Goal: Transaction & Acquisition: Subscribe to service/newsletter

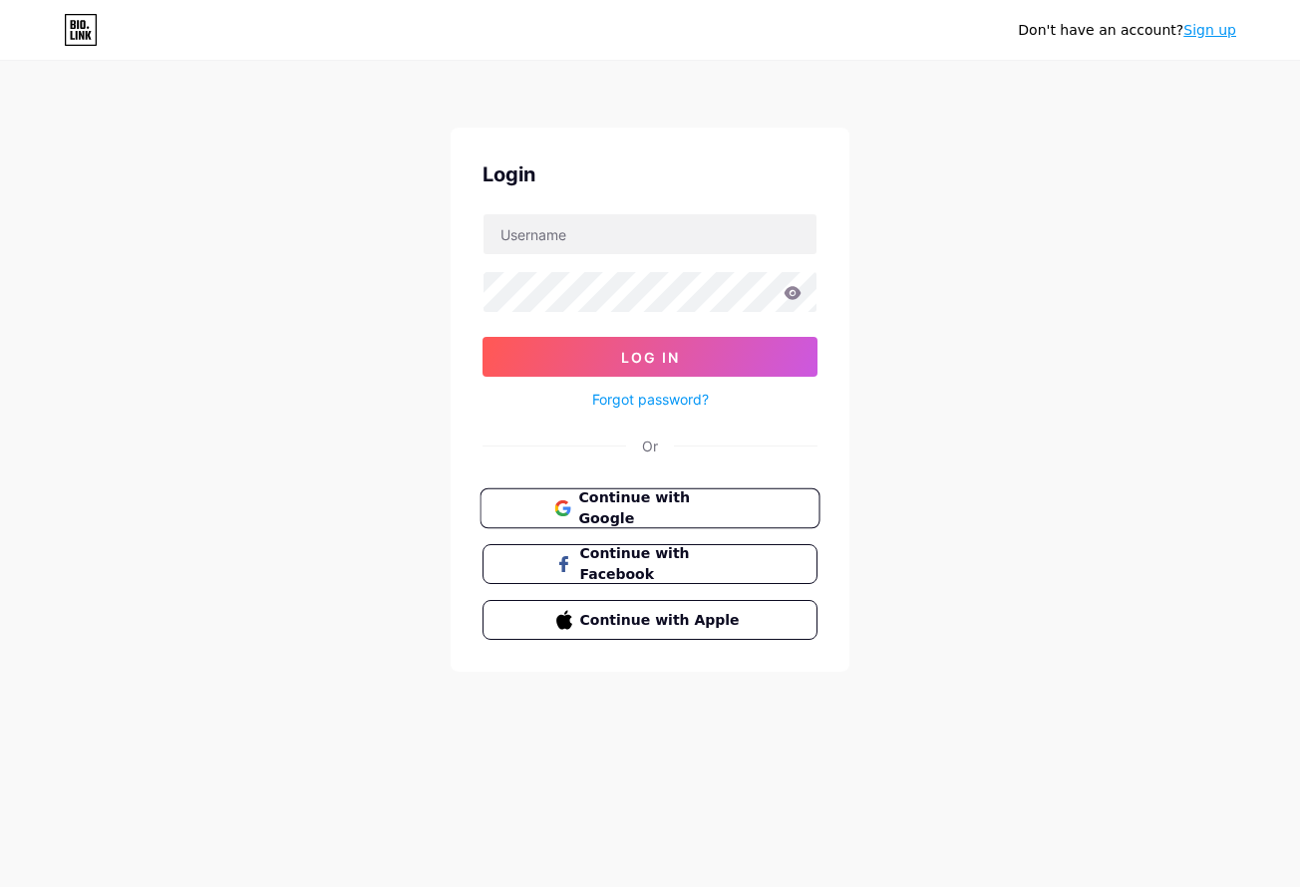
click at [664, 510] on span "Continue with Google" at bounding box center [661, 508] width 166 height 43
click at [635, 554] on span "Continue with Facebook" at bounding box center [661, 564] width 166 height 43
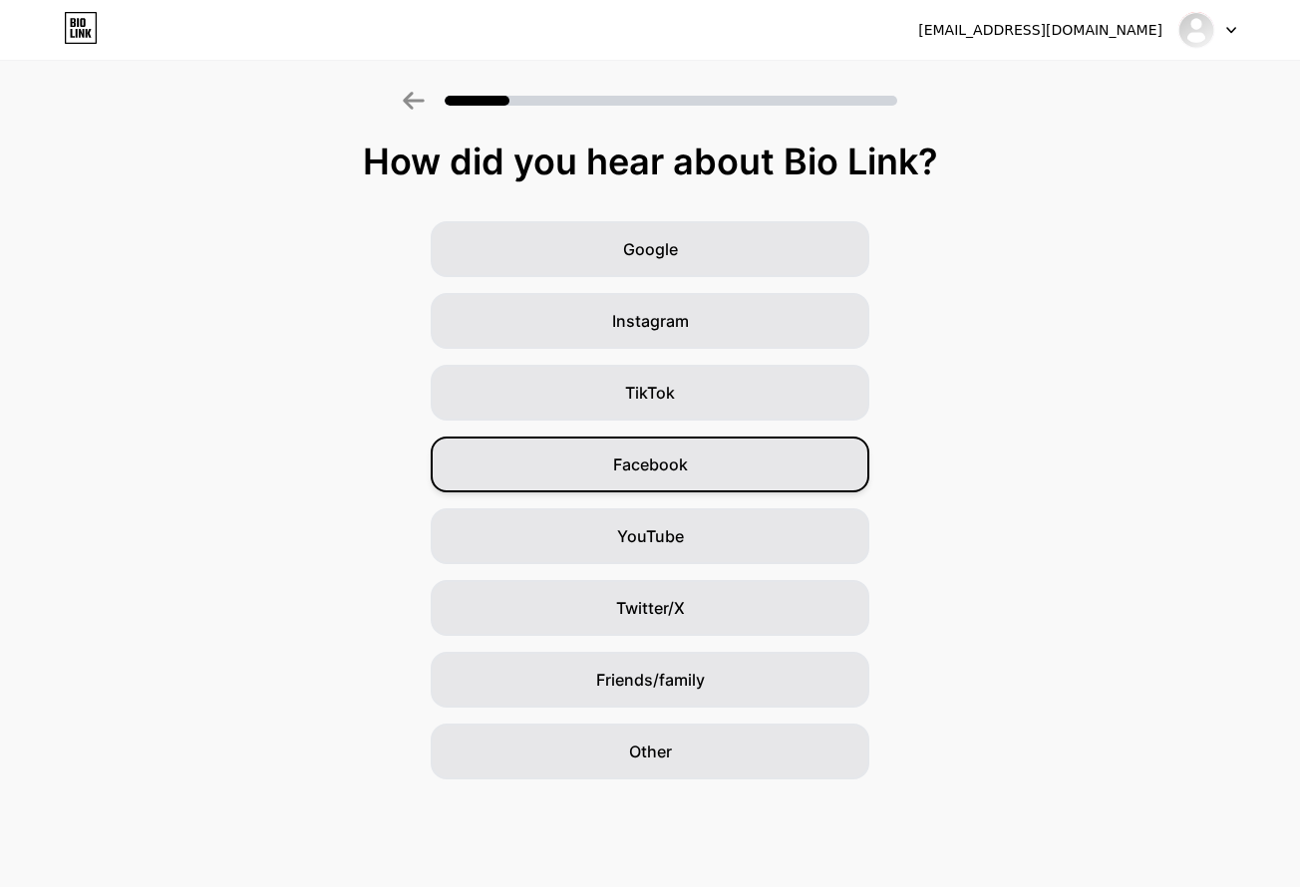
click at [674, 467] on span "Facebook" at bounding box center [650, 464] width 75 height 24
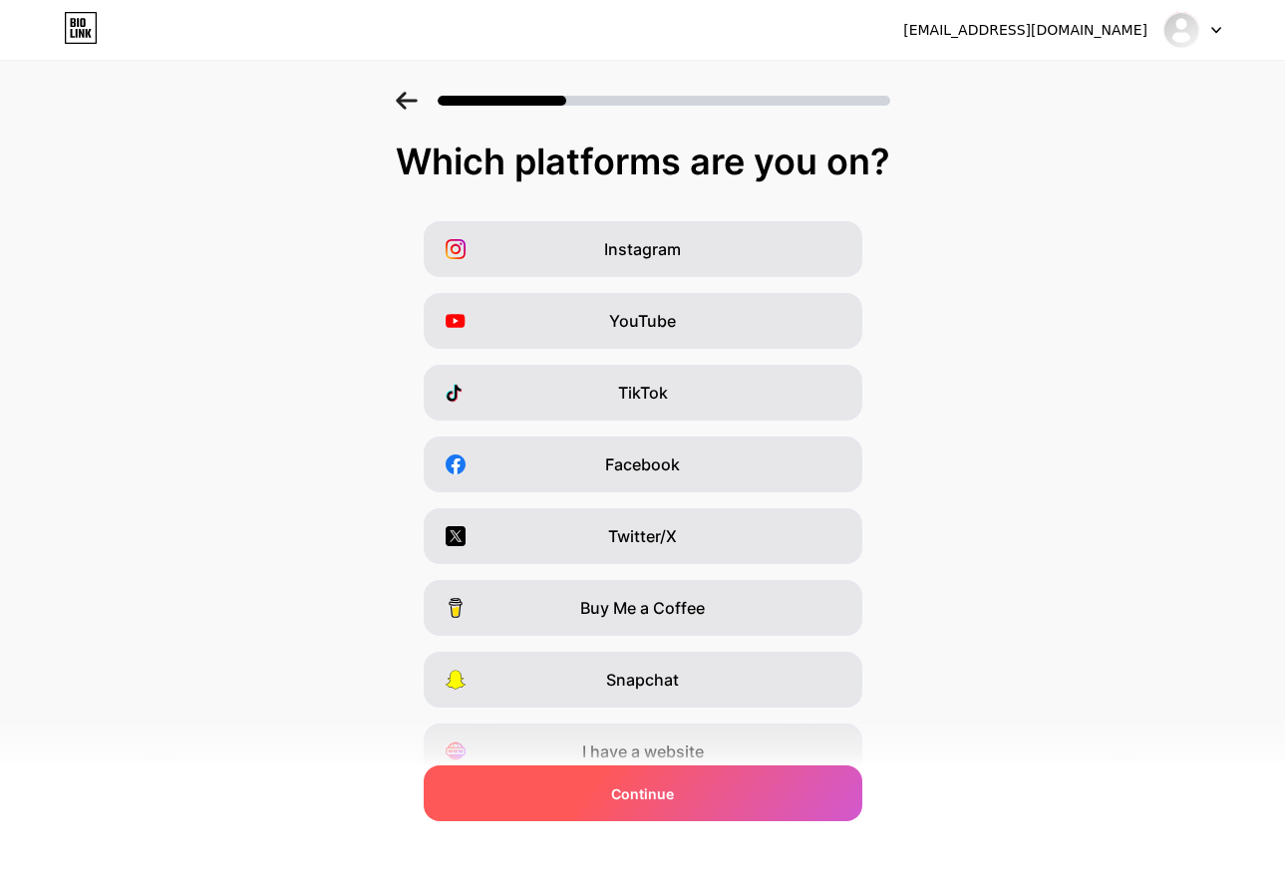
click at [689, 792] on div "Continue" at bounding box center [643, 793] width 438 height 56
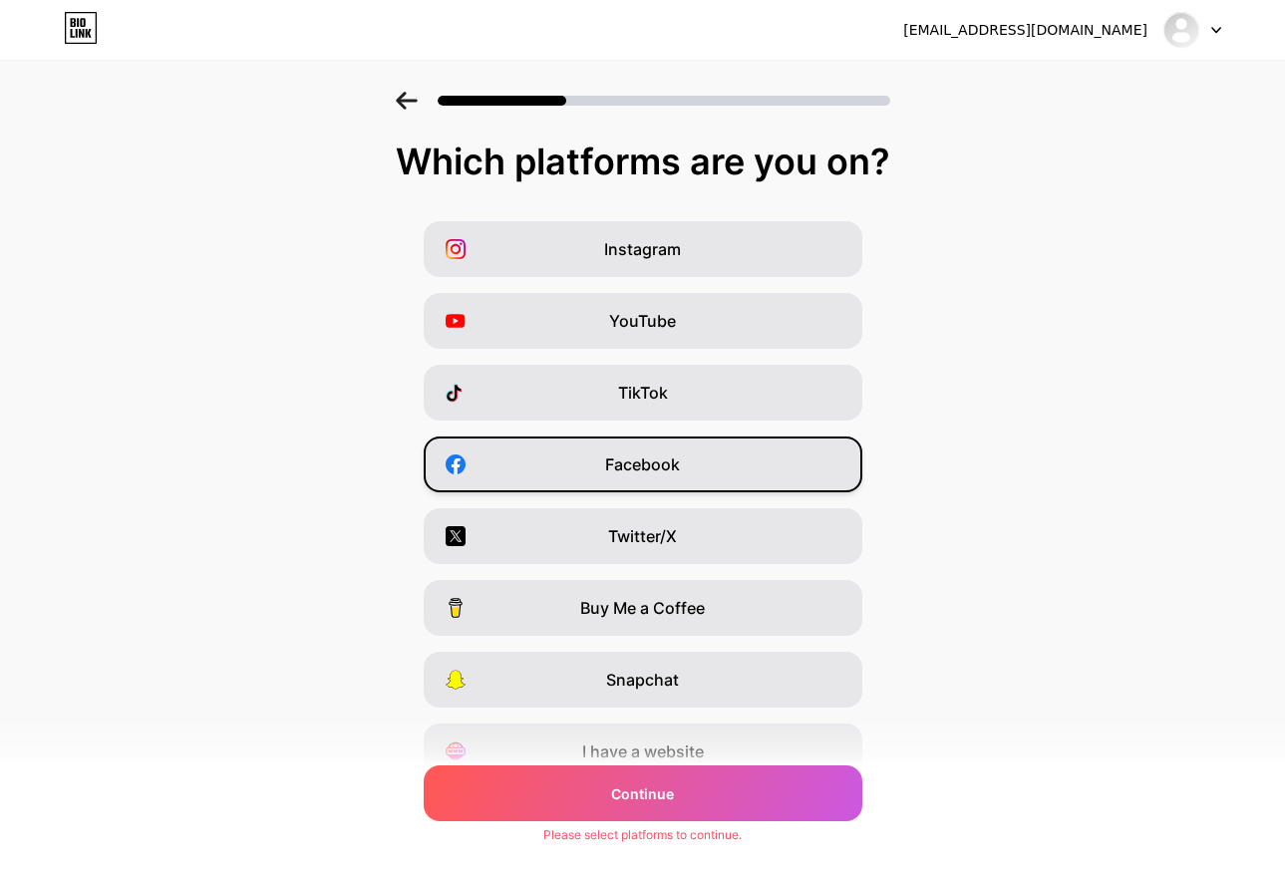
click at [634, 467] on span "Facebook" at bounding box center [642, 464] width 75 height 24
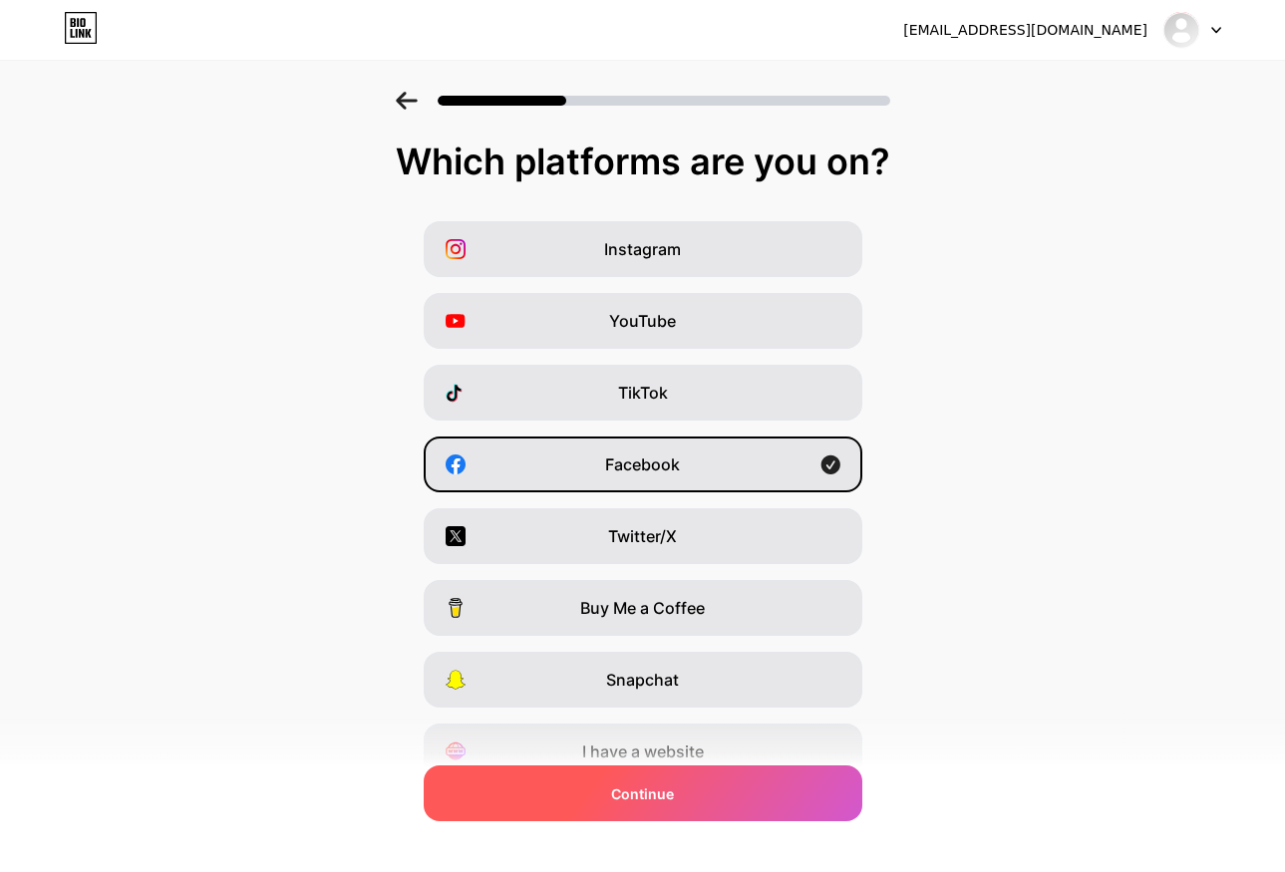
click at [744, 799] on div "Continue" at bounding box center [643, 793] width 438 height 56
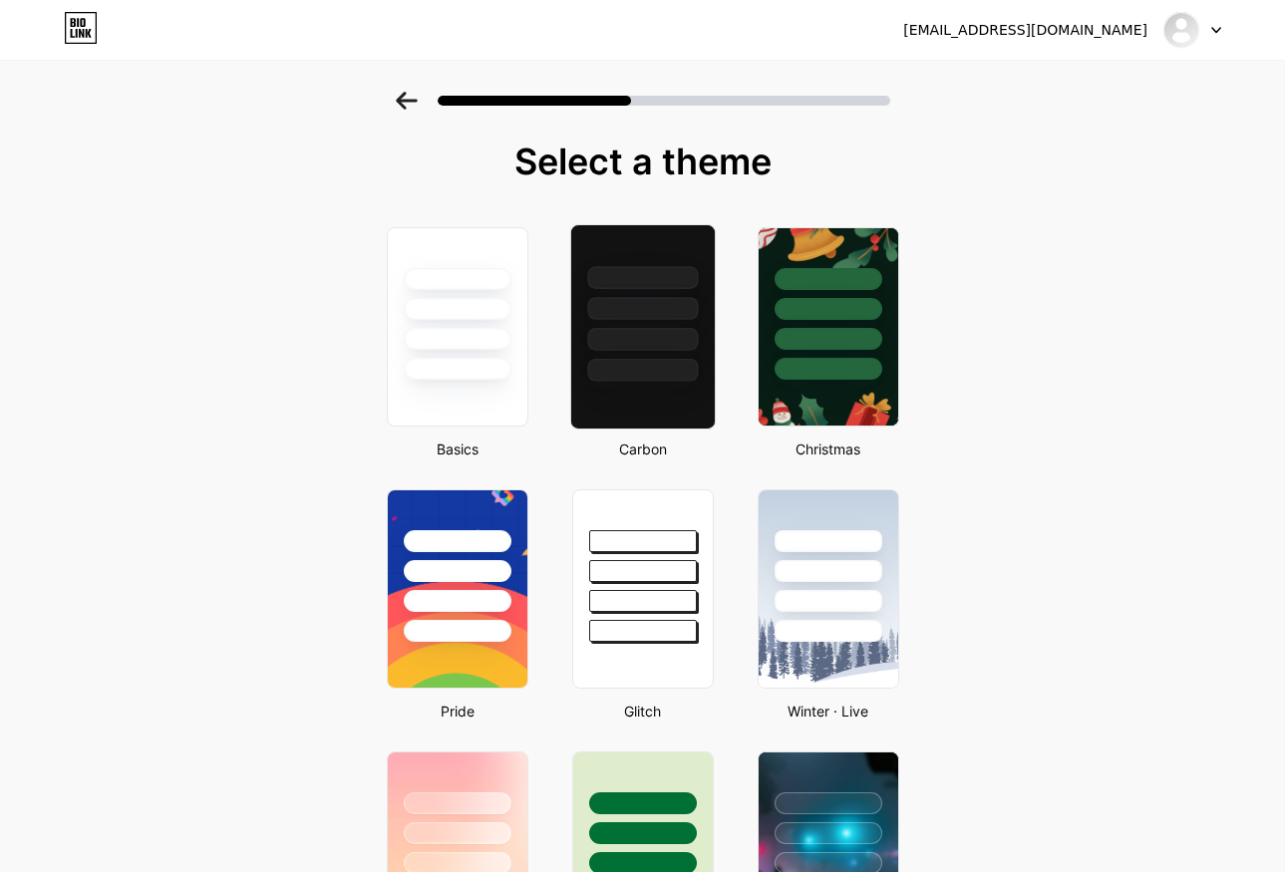
click at [650, 393] on div at bounding box center [641, 326] width 145 height 205
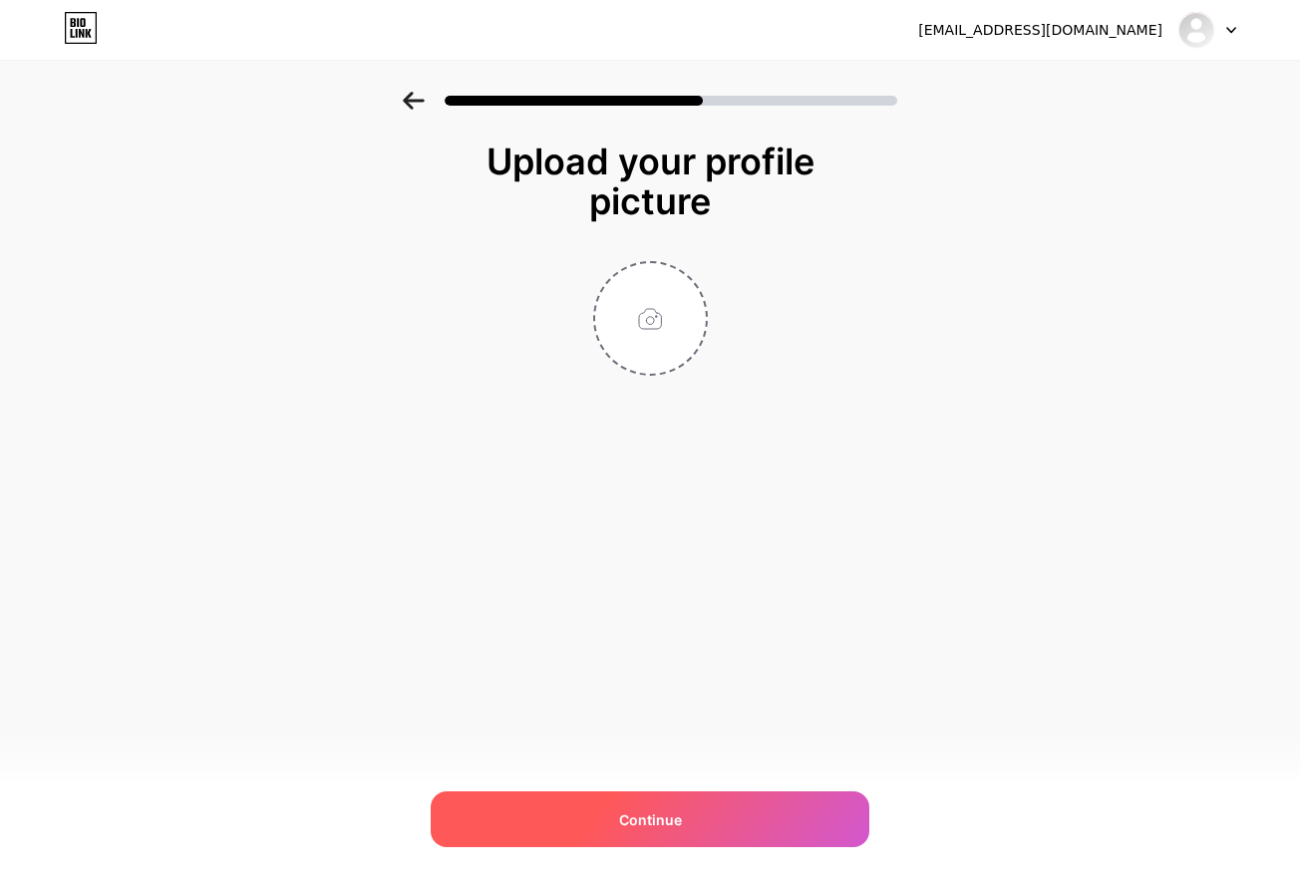
click at [733, 827] on div "Continue" at bounding box center [650, 819] width 438 height 56
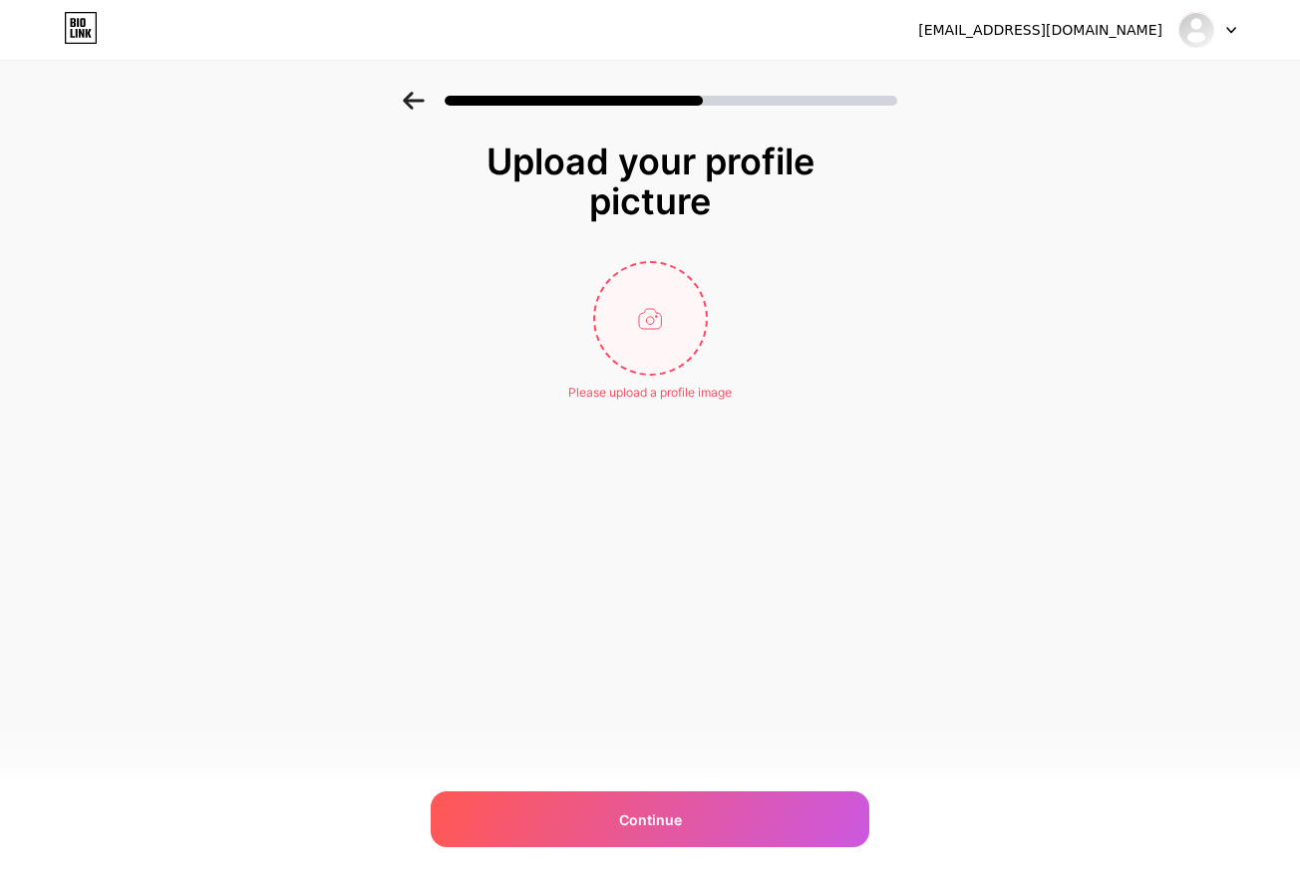
click at [662, 343] on input "file" at bounding box center [650, 318] width 111 height 111
click at [650, 305] on input "file" at bounding box center [650, 318] width 111 height 111
type input "C:\fakepath\IMG_7945.jpg"
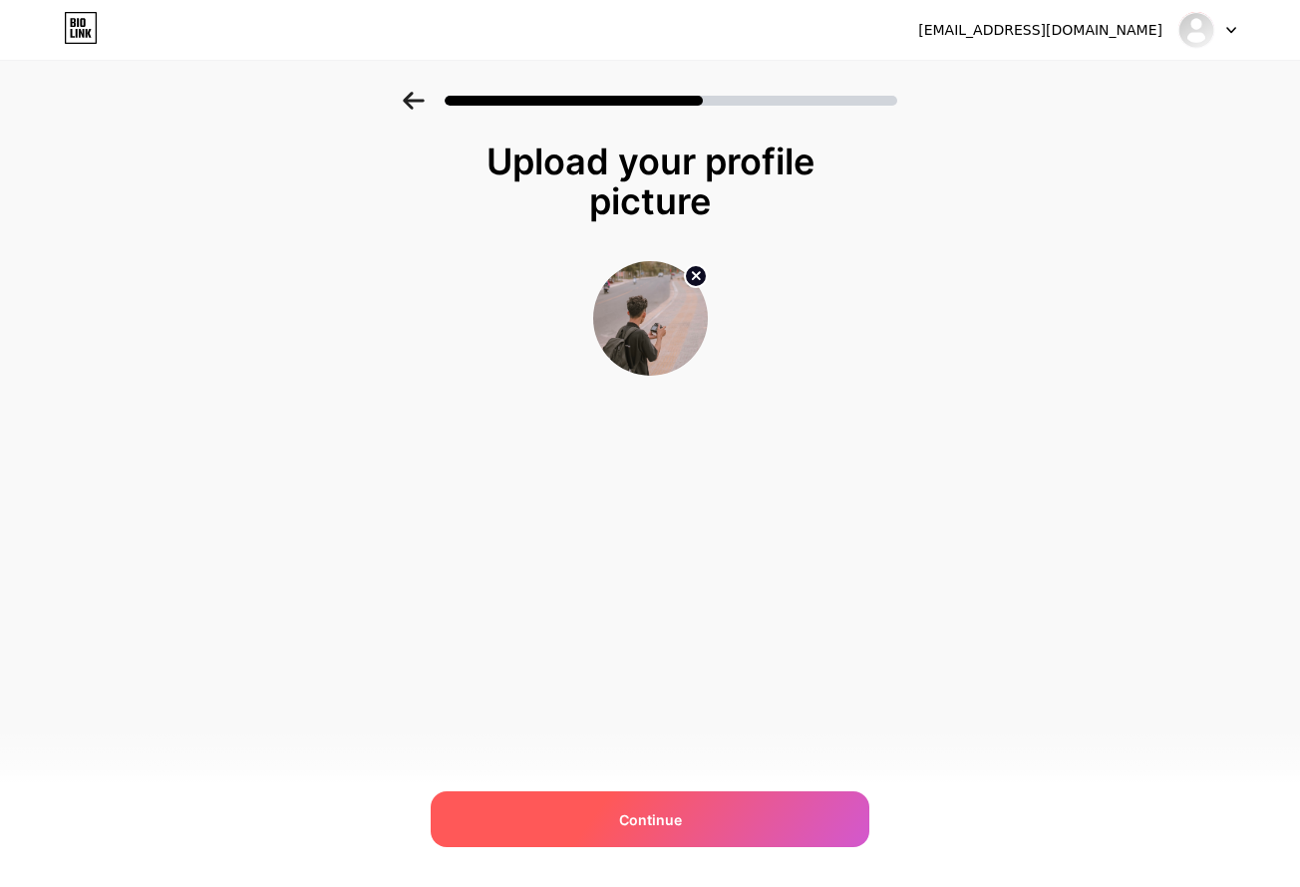
click at [763, 822] on div "Continue" at bounding box center [650, 819] width 438 height 56
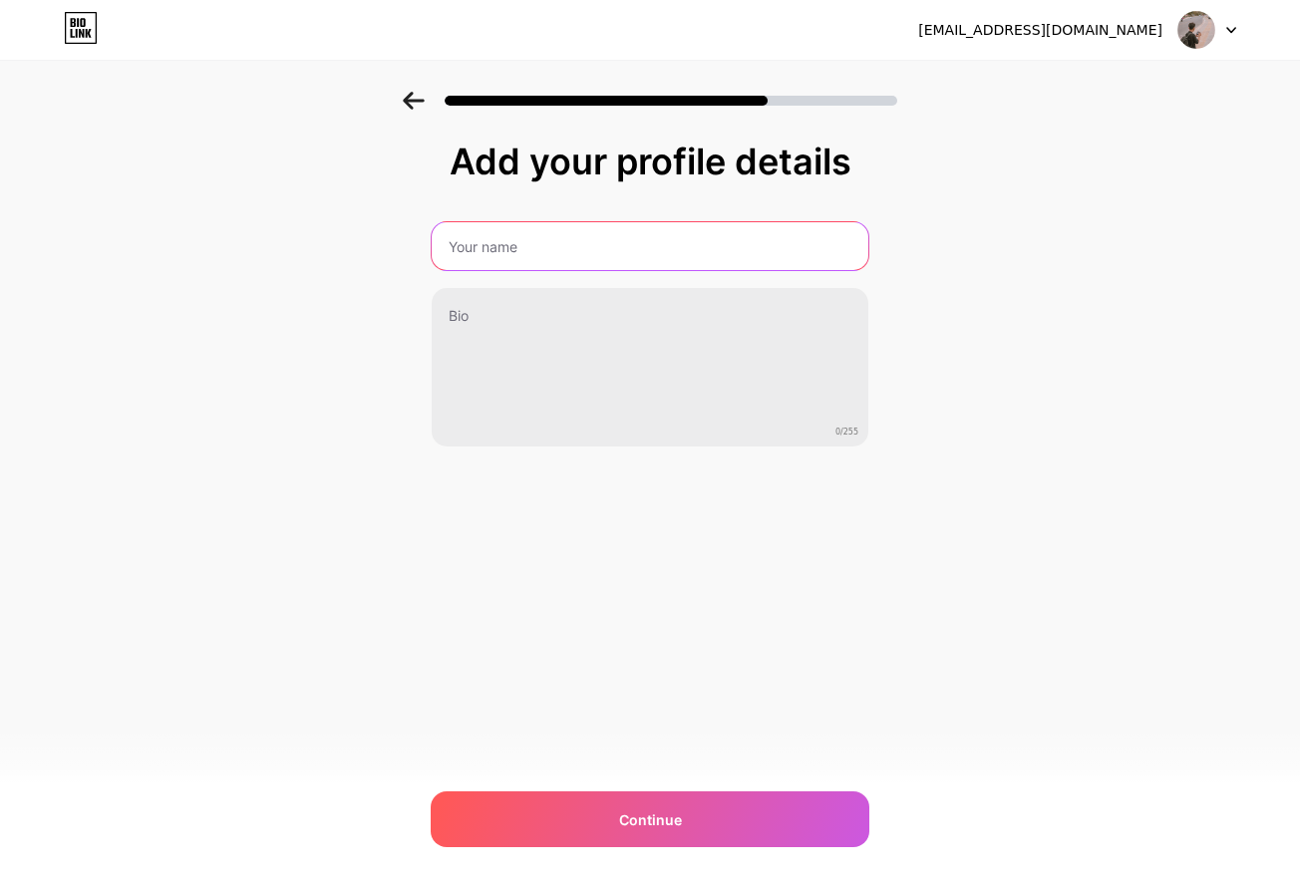
click at [657, 241] on input "text" at bounding box center [650, 246] width 436 height 48
type input "N"
type input "D"
type input "Nguyễn Duy Quốc"
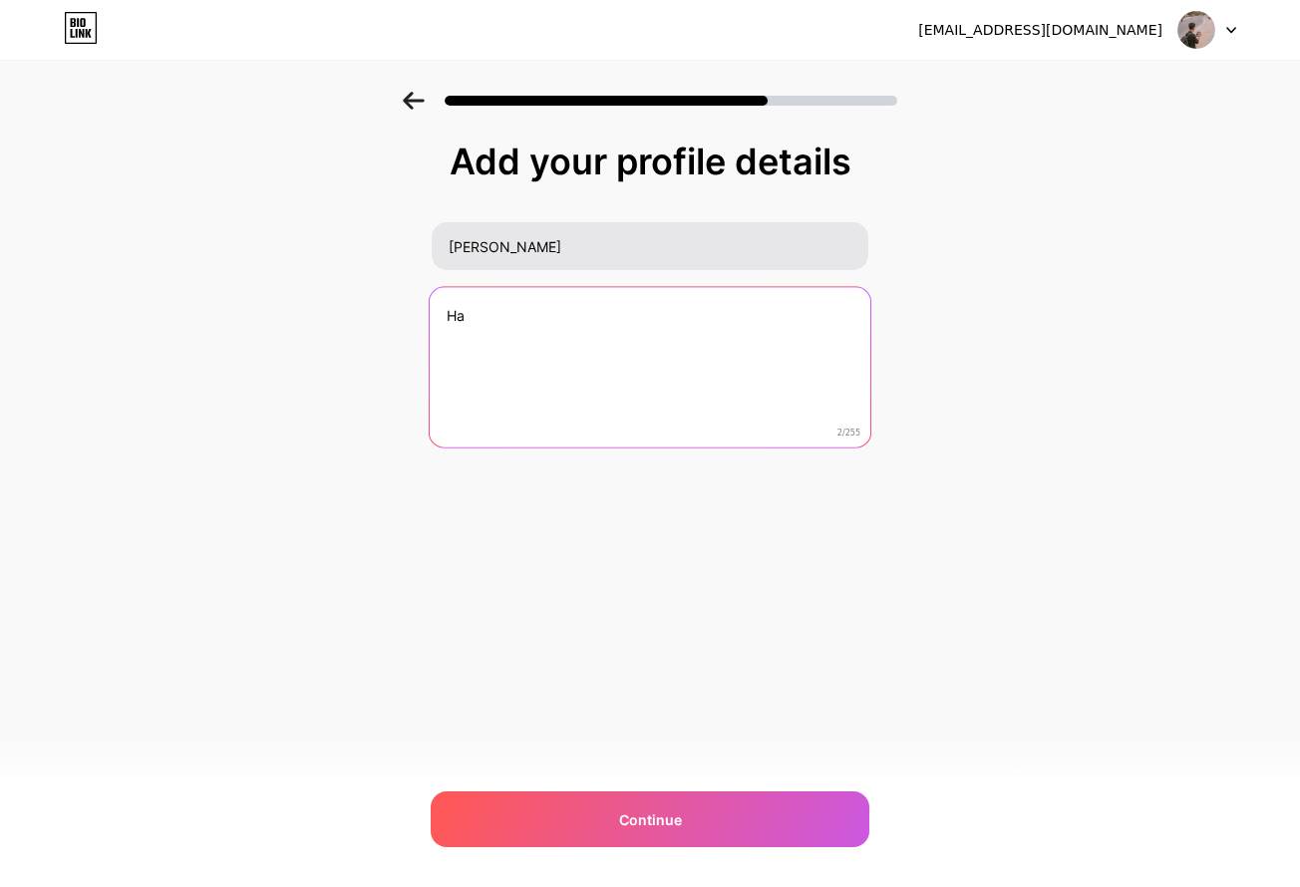
type textarea "H"
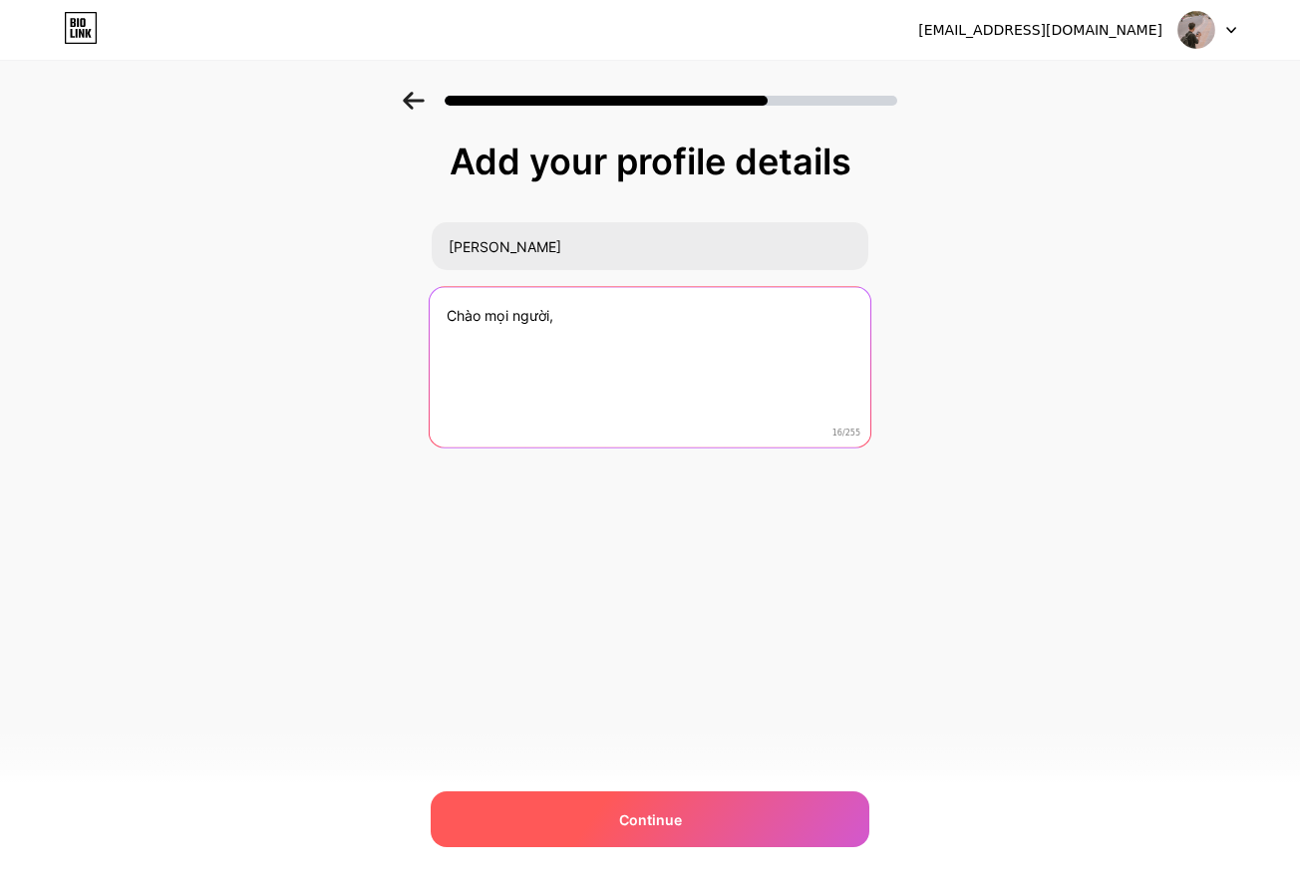
type textarea "Chào mọi người,"
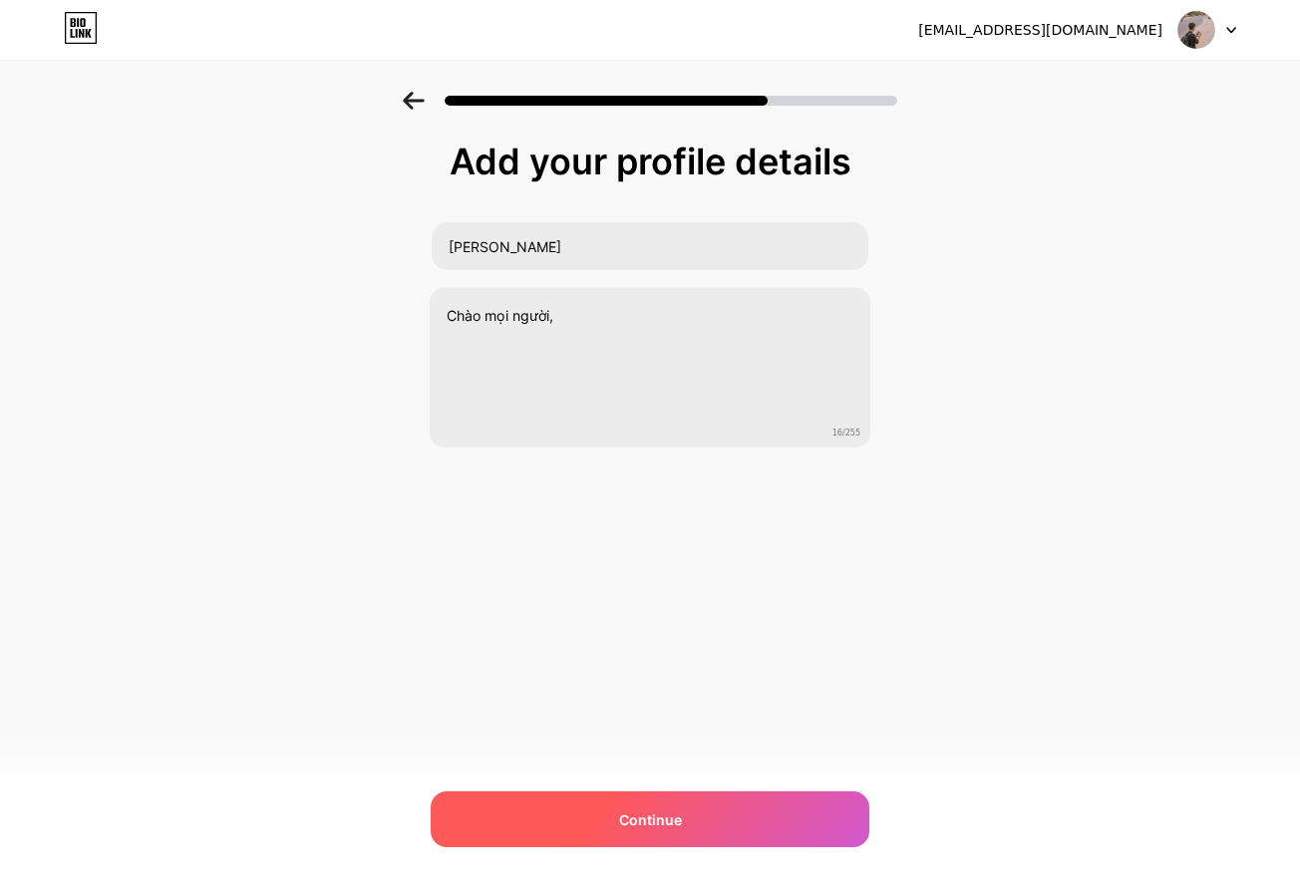
click at [722, 816] on div "Continue" at bounding box center [650, 819] width 438 height 56
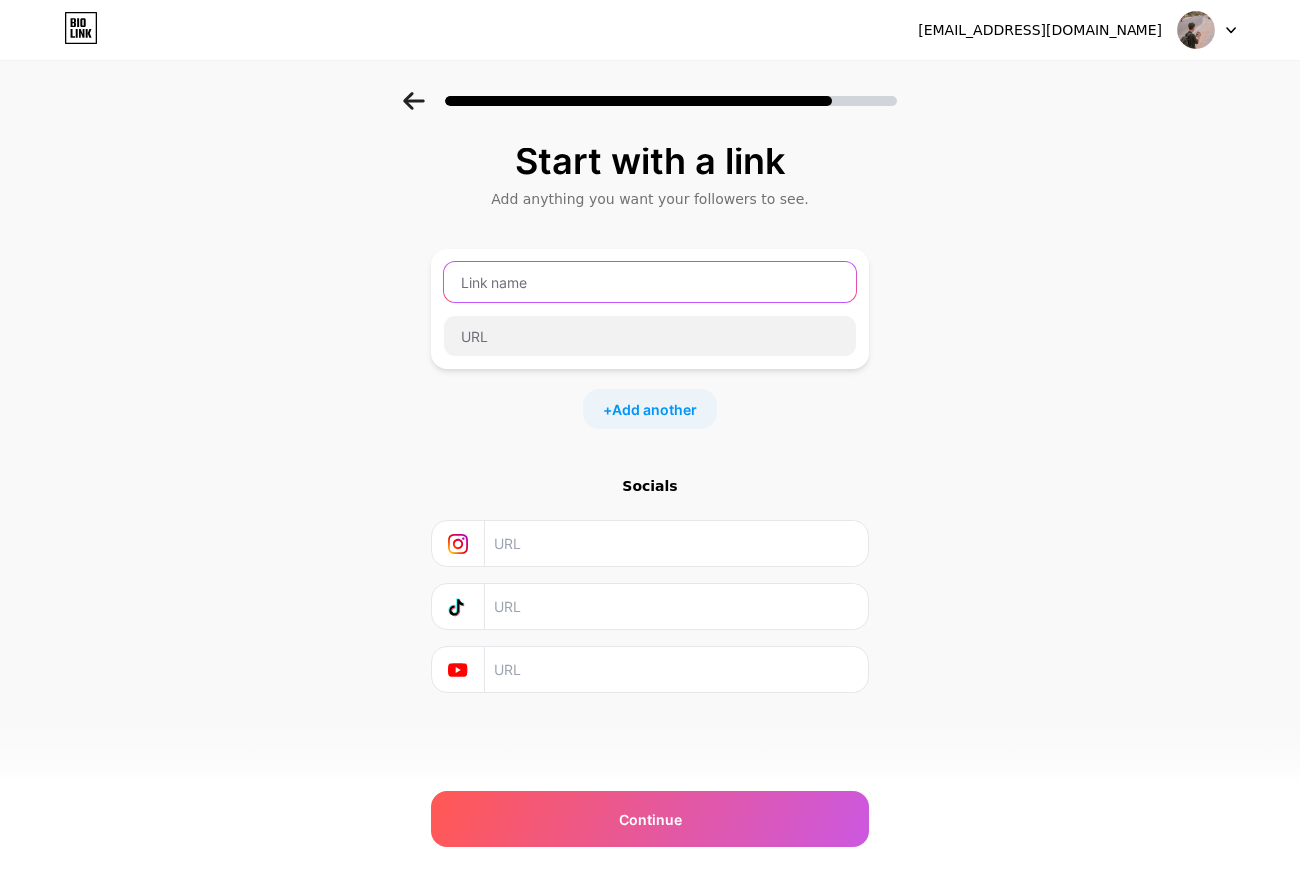
click at [564, 283] on input "text" at bounding box center [649, 282] width 413 height 40
type input "nguyenduyquoc"
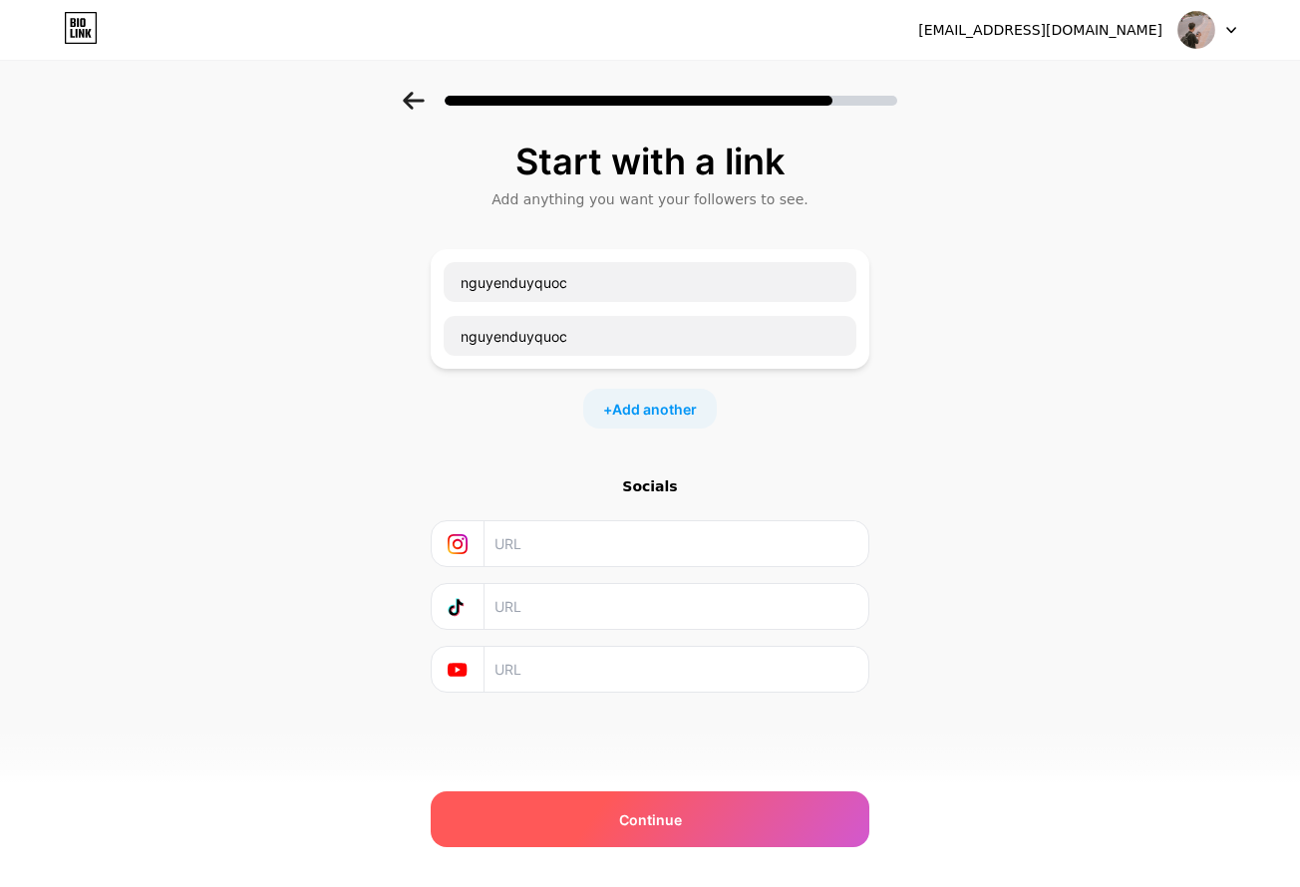
click at [686, 817] on div "Continue" at bounding box center [650, 819] width 438 height 56
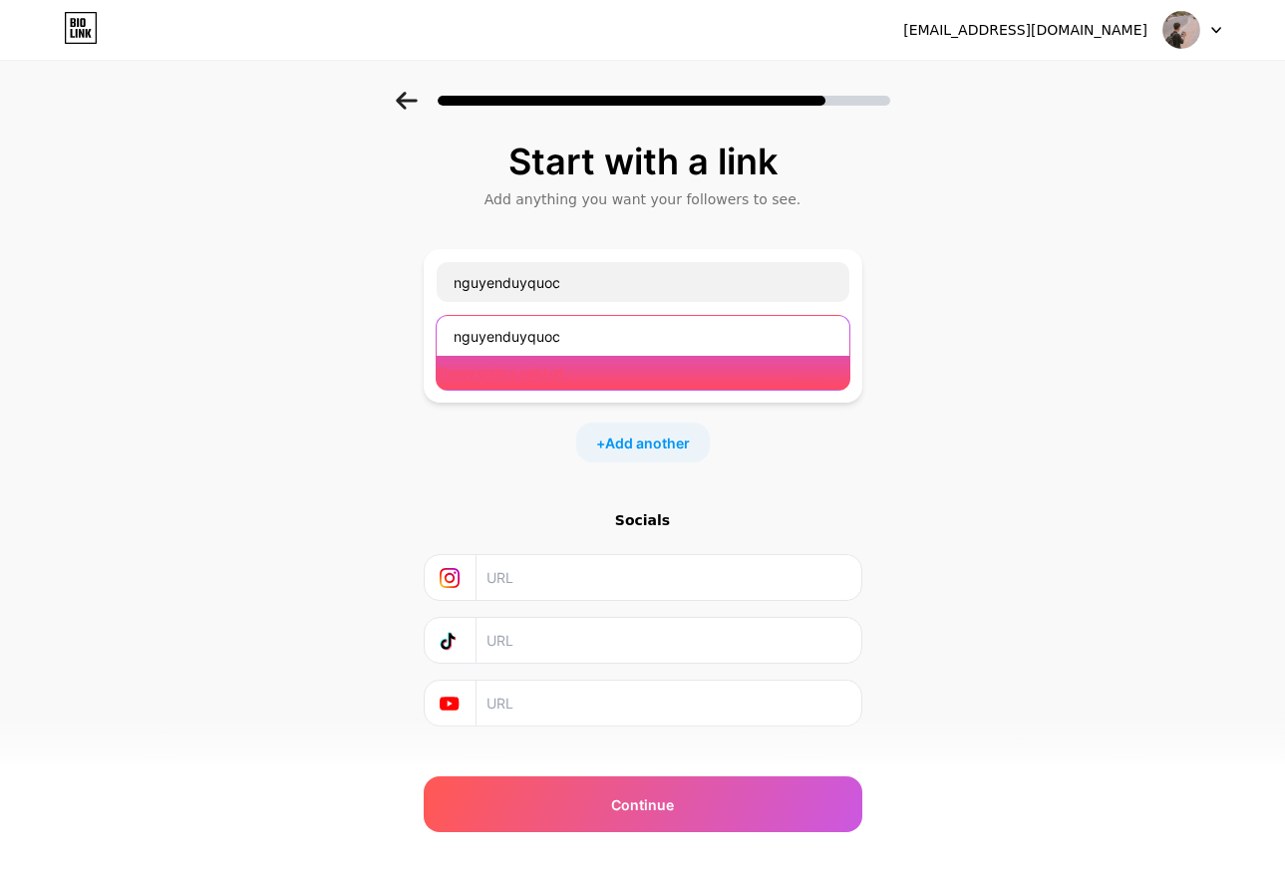
click at [582, 347] on input "nguyenduyquoc" at bounding box center [642, 336] width 413 height 40
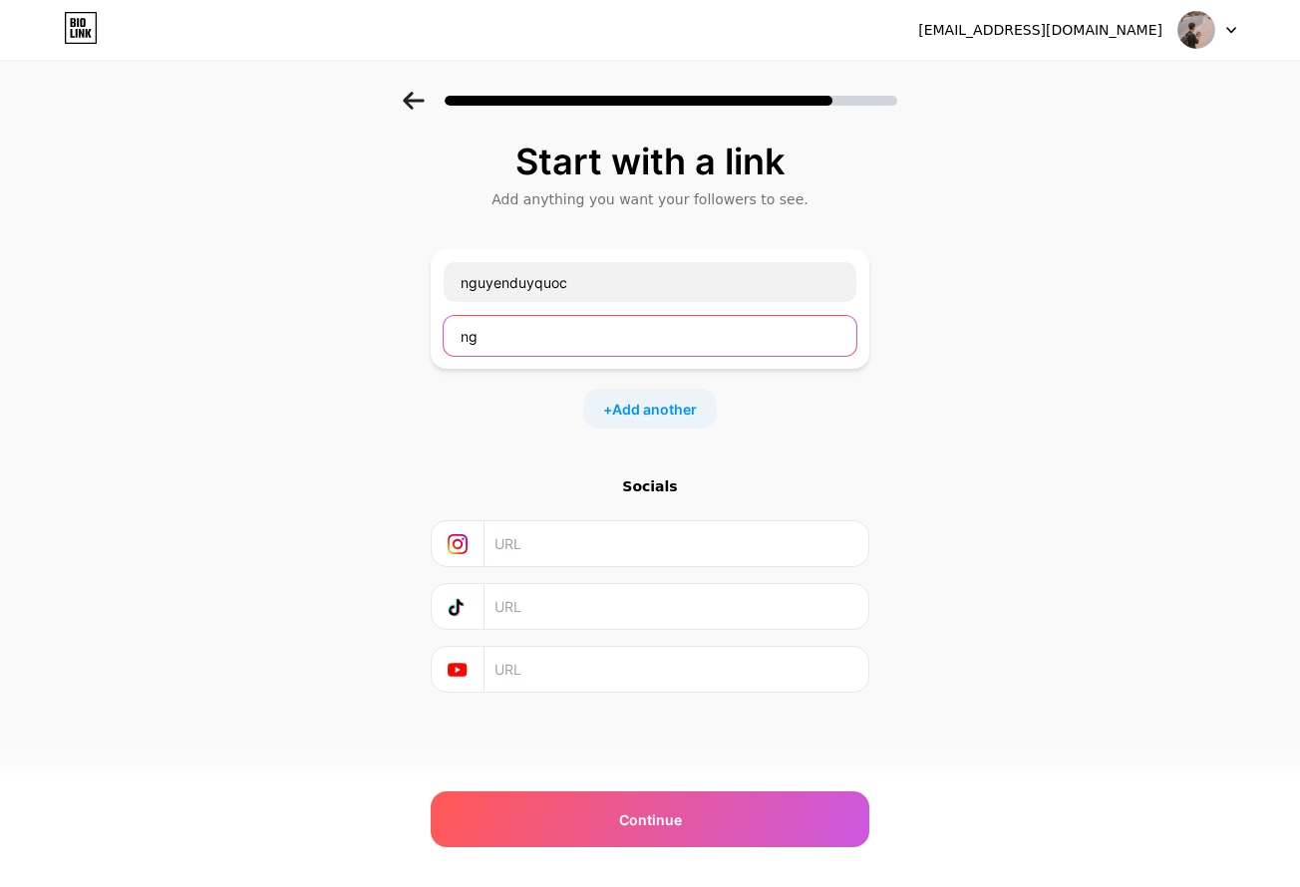
type input "n"
type input "z"
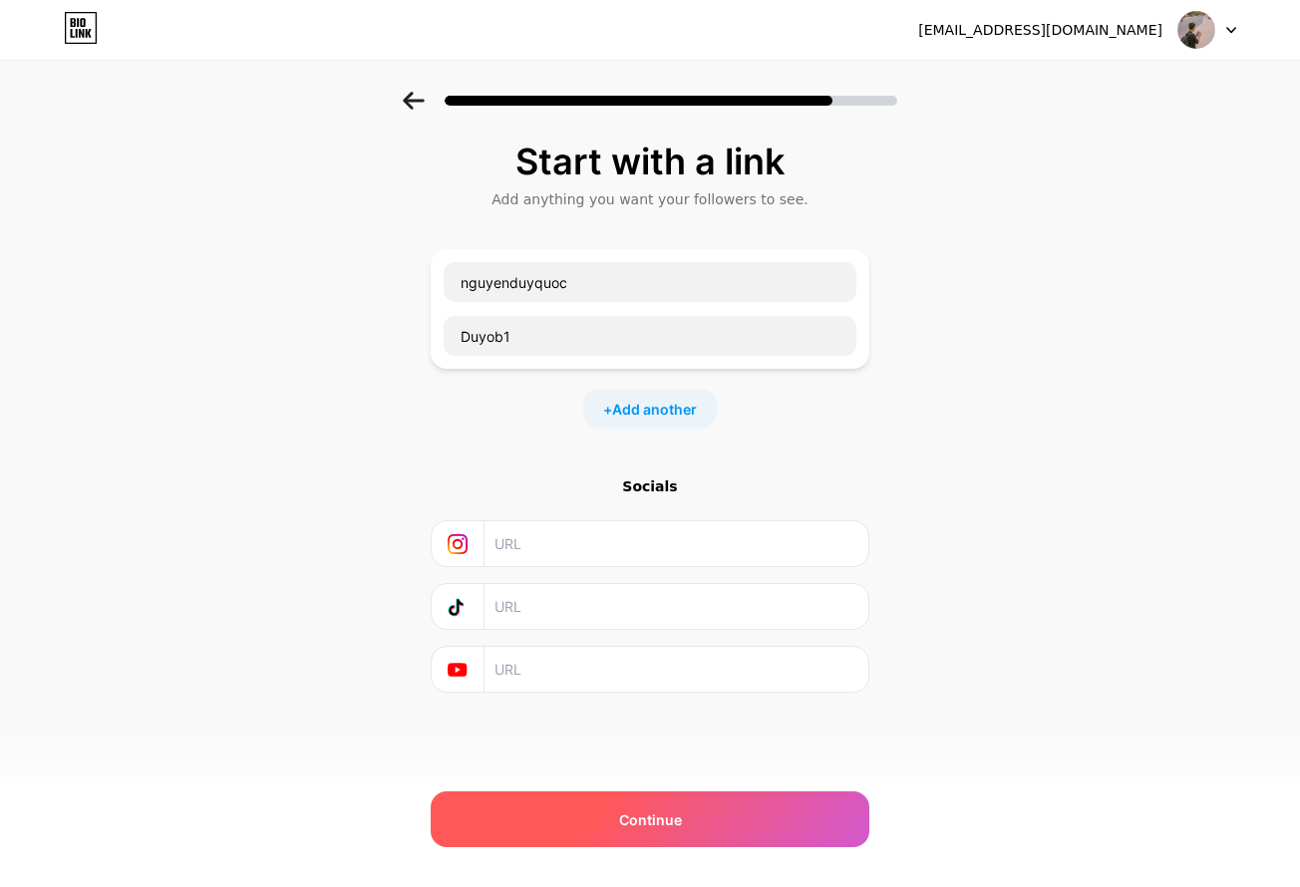
click at [646, 822] on span "Continue" at bounding box center [650, 819] width 63 height 21
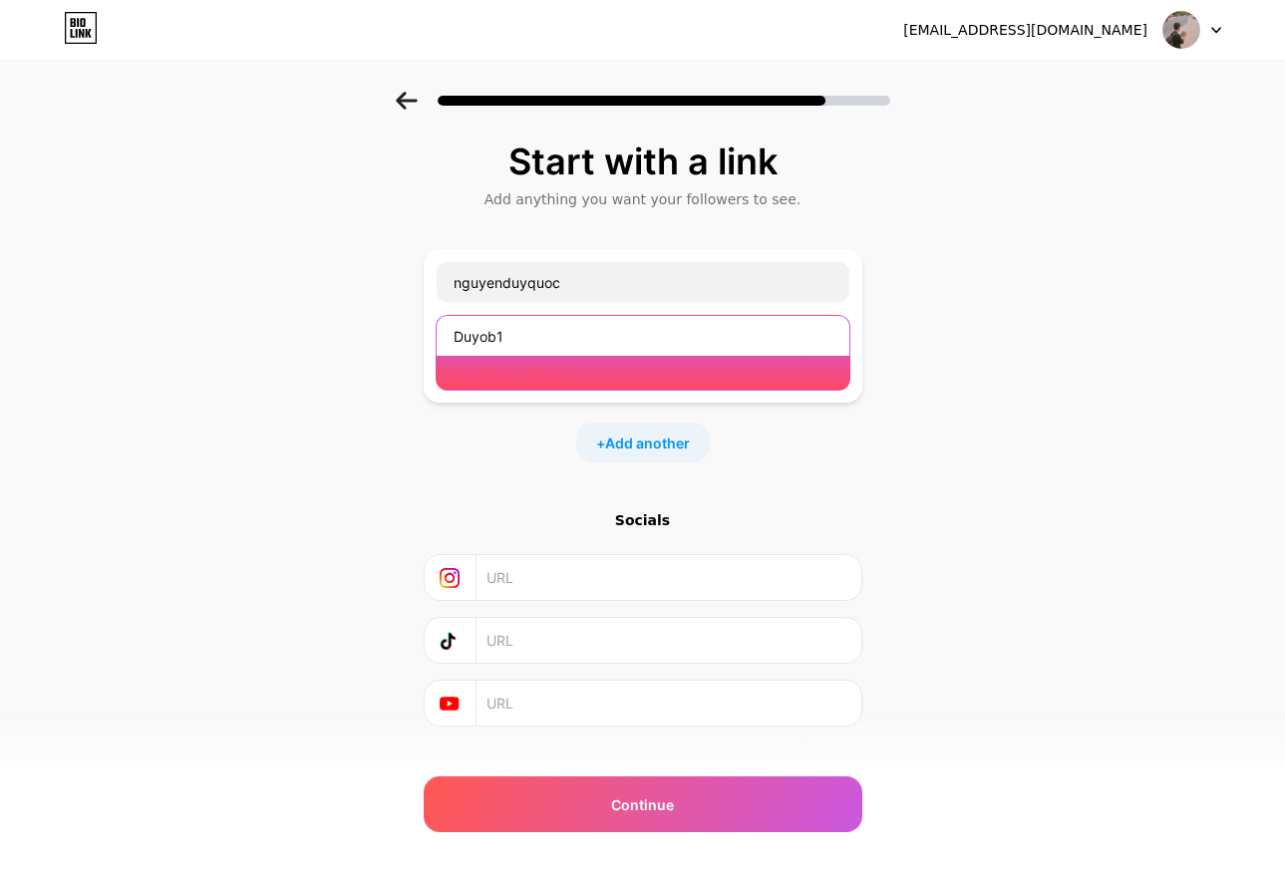
click at [583, 336] on input "Duyob1" at bounding box center [642, 336] width 413 height 40
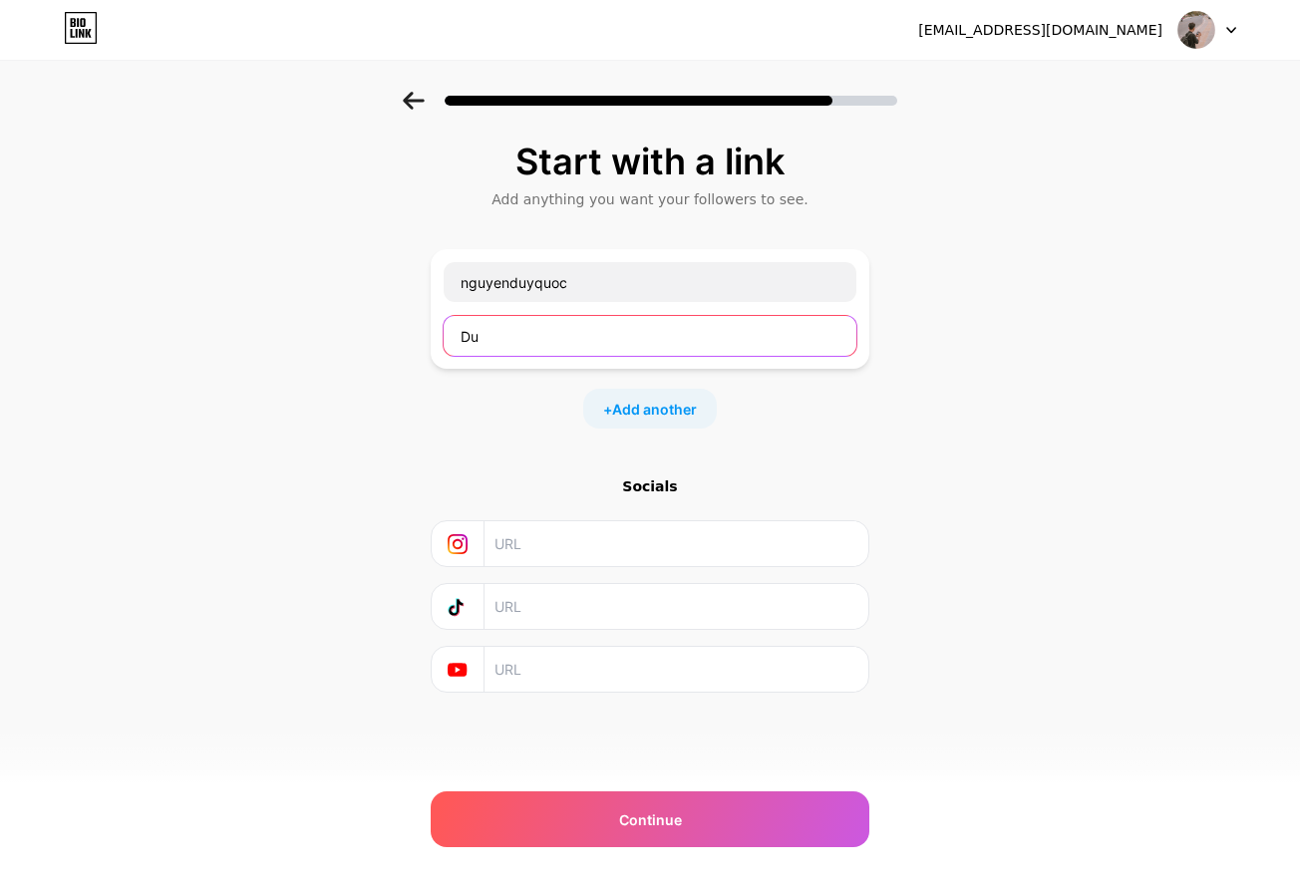
type input "D"
click at [618, 400] on span "Add another" at bounding box center [654, 409] width 85 height 21
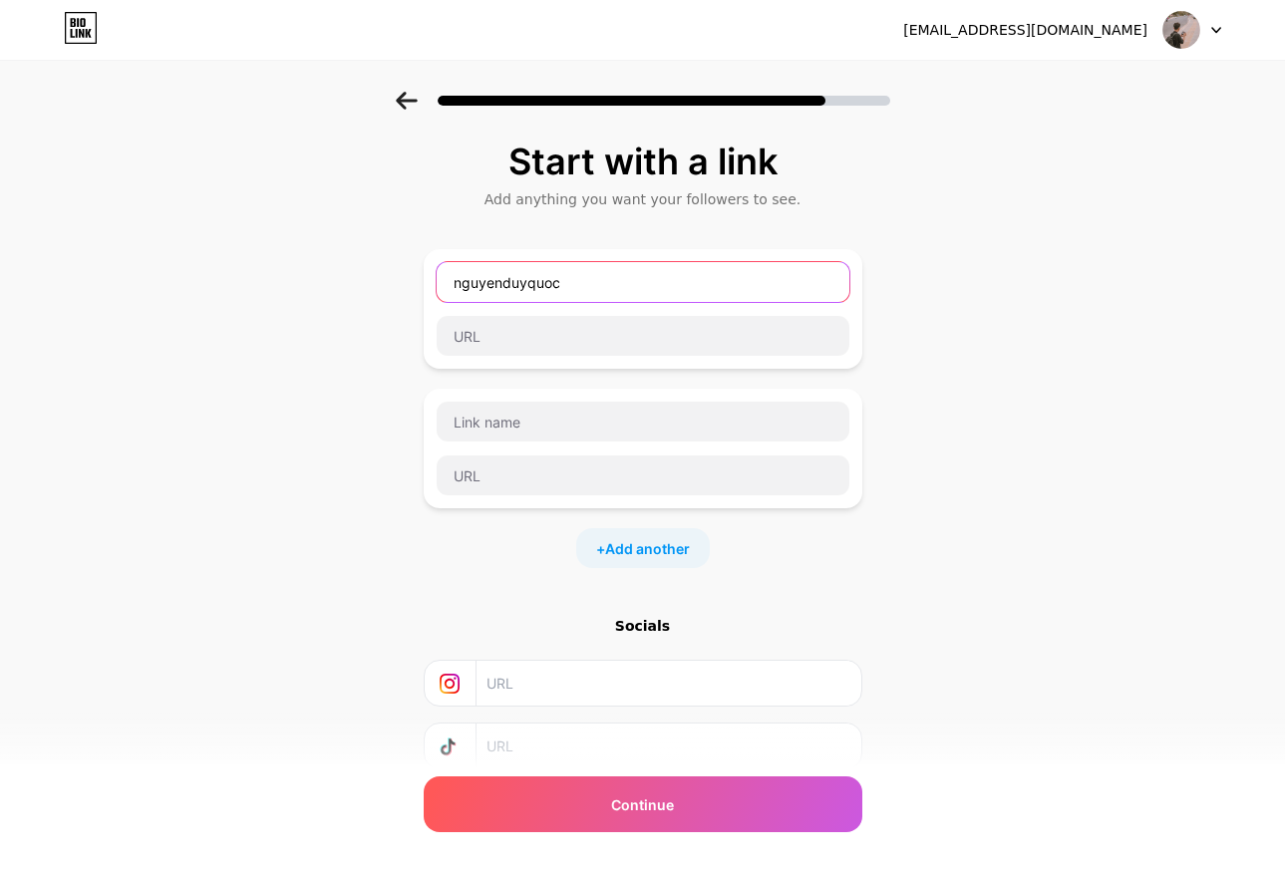
drag, startPoint x: 584, startPoint y: 291, endPoint x: 434, endPoint y: 316, distance: 151.5
click at [433, 314] on div "nguyenduyquoc" at bounding box center [643, 309] width 438 height 120
type input "n"
type input "F"
type input "Facebook"
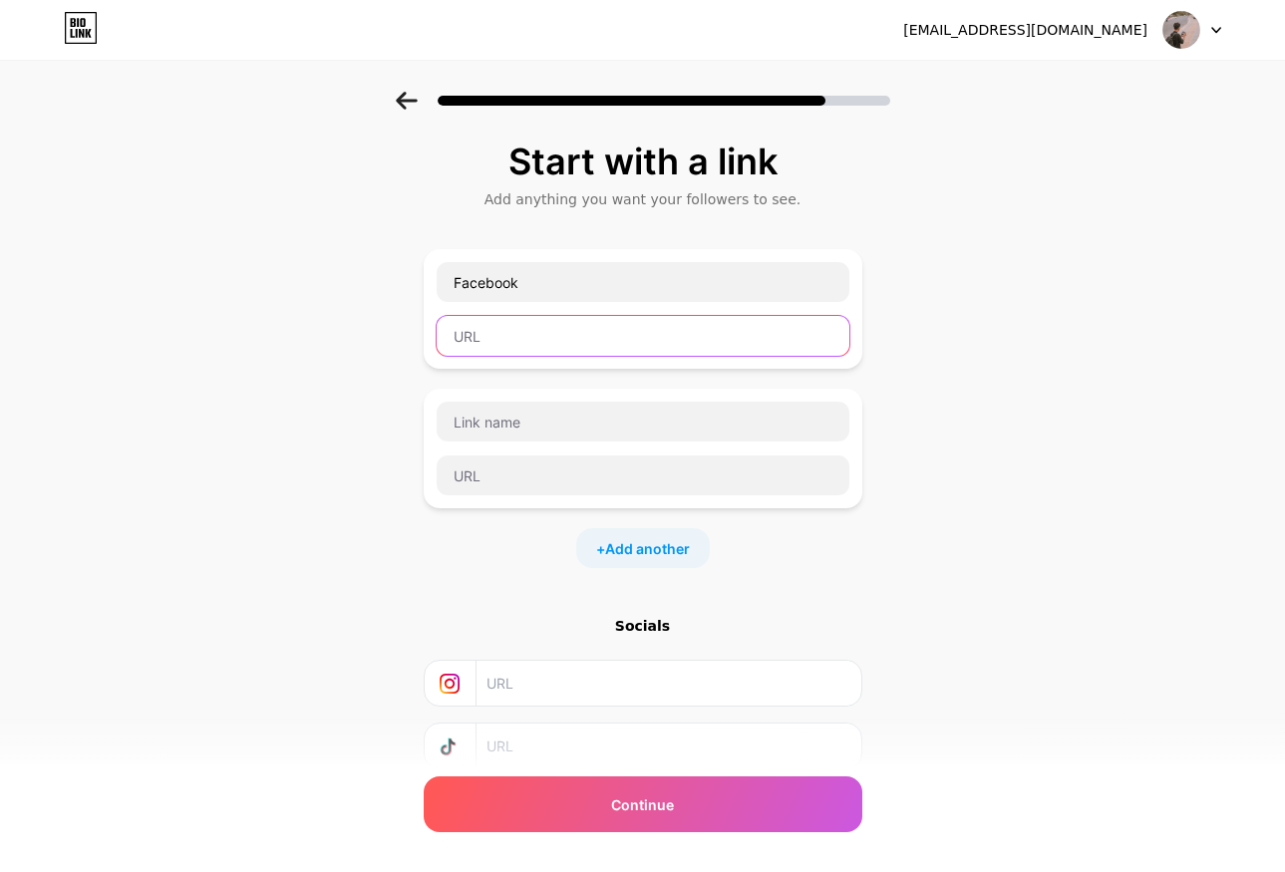
click at [544, 340] on input "text" at bounding box center [642, 336] width 413 height 40
paste input "https://www.facebook.com/?locale=vi_VN"
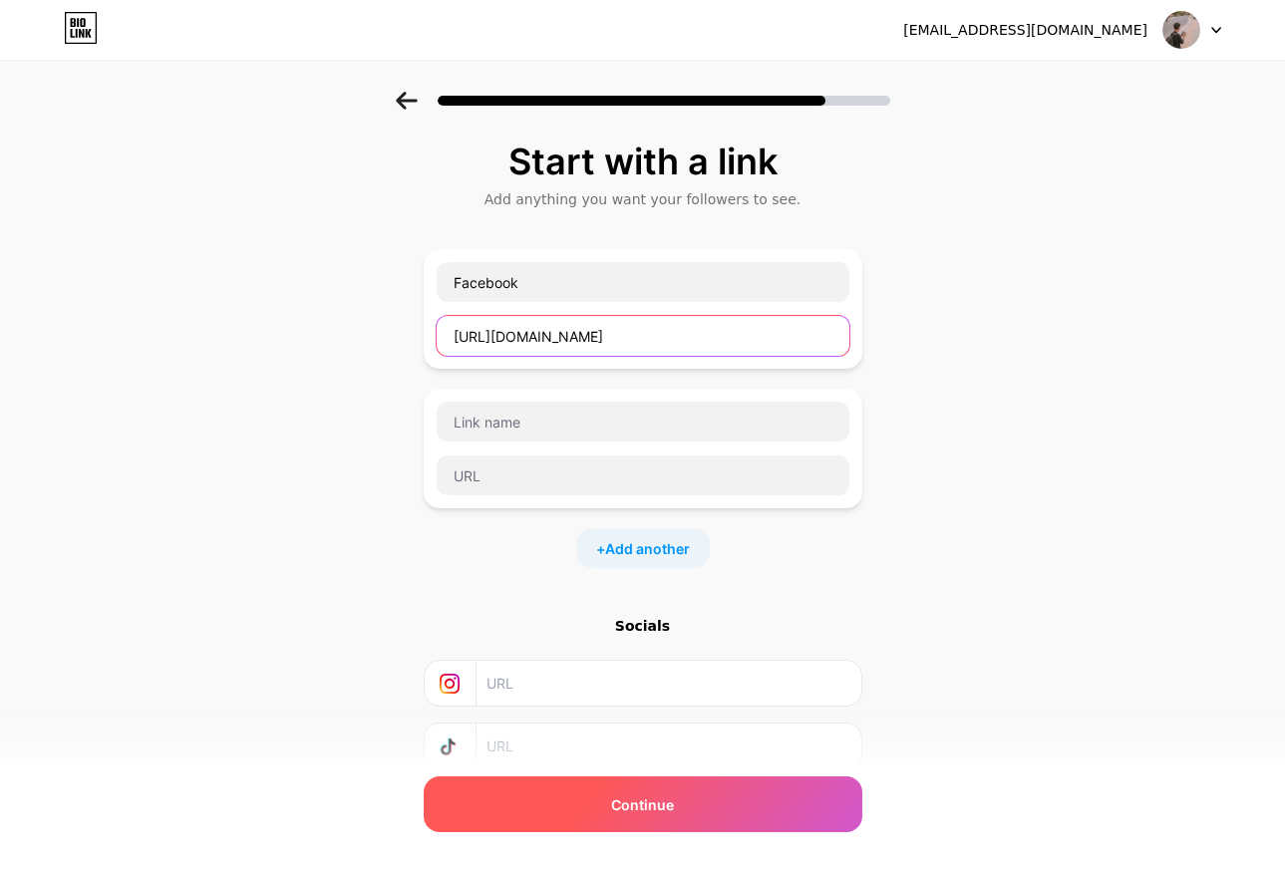
type input "https://www.facebook.com/?locale=vi_VN"
click at [659, 813] on span "Continue" at bounding box center [642, 804] width 63 height 21
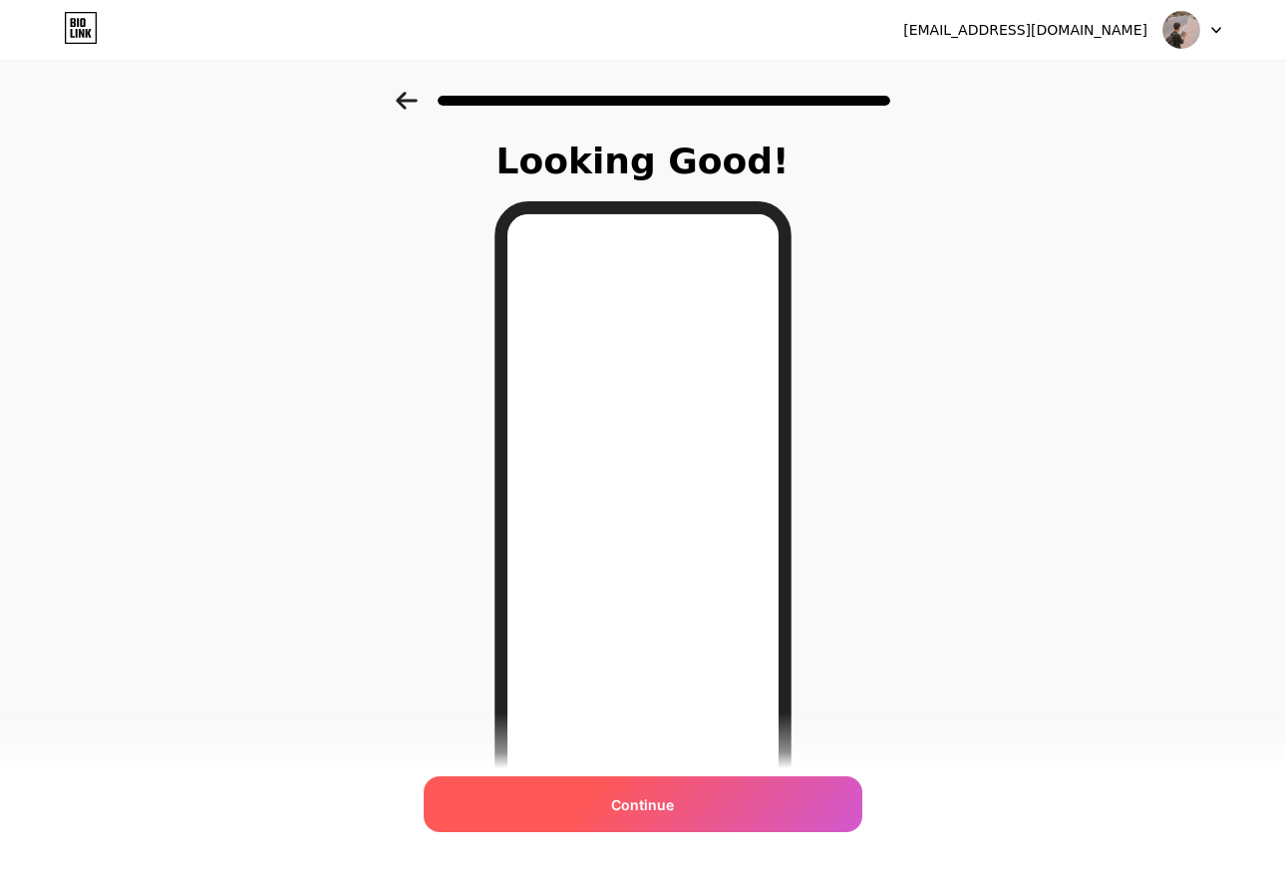
click at [674, 809] on span "Continue" at bounding box center [642, 804] width 63 height 21
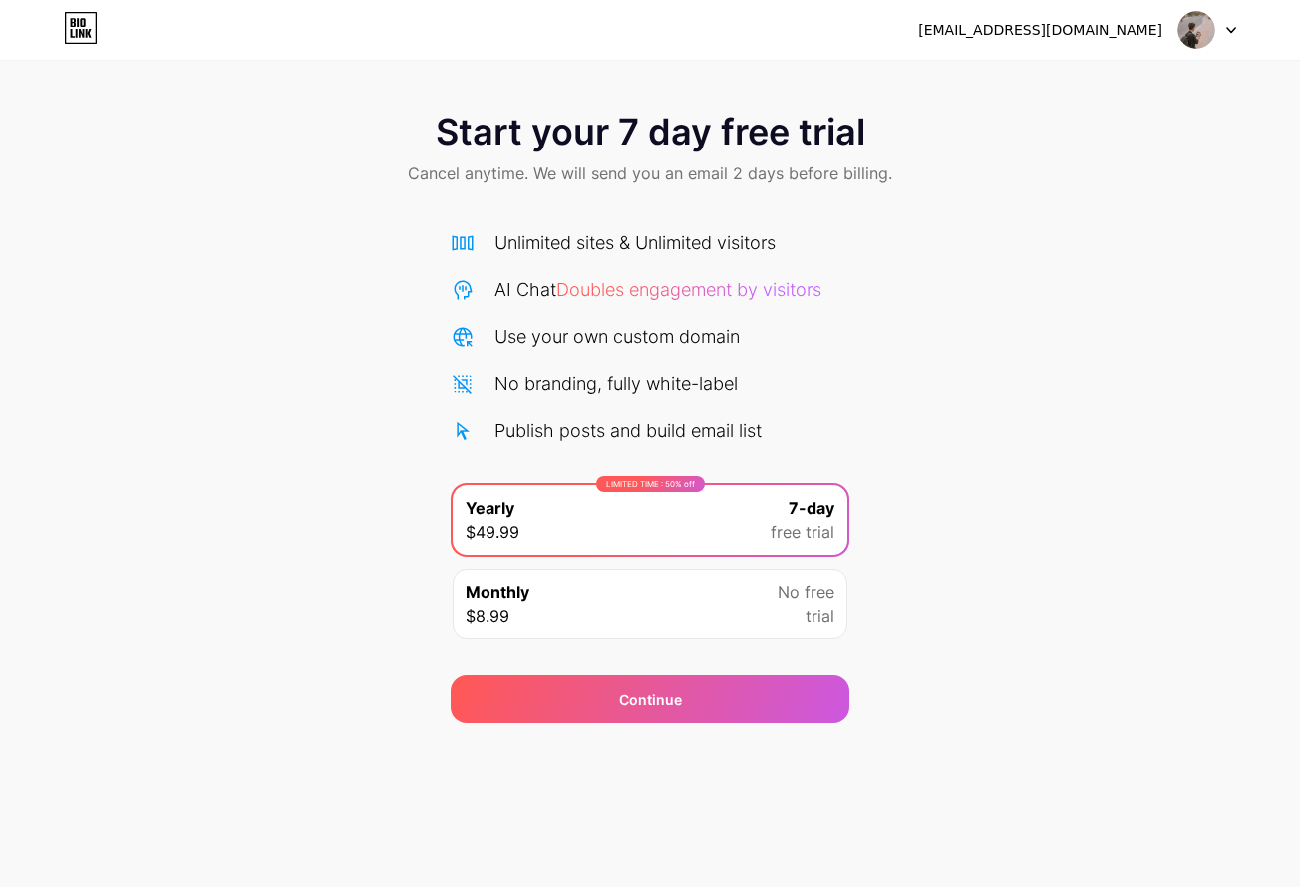
click at [88, 23] on icon at bounding box center [81, 28] width 34 height 32
click at [1217, 28] on div at bounding box center [1207, 30] width 58 height 36
click at [1076, 209] on div "Start your 7 day free trial Cancel anytime. We will send you an email 2 days be…" at bounding box center [650, 407] width 1300 height 631
click at [81, 28] on icon at bounding box center [81, 28] width 34 height 32
click at [674, 483] on div "LIMITED TIME : 50% off" at bounding box center [650, 484] width 109 height 16
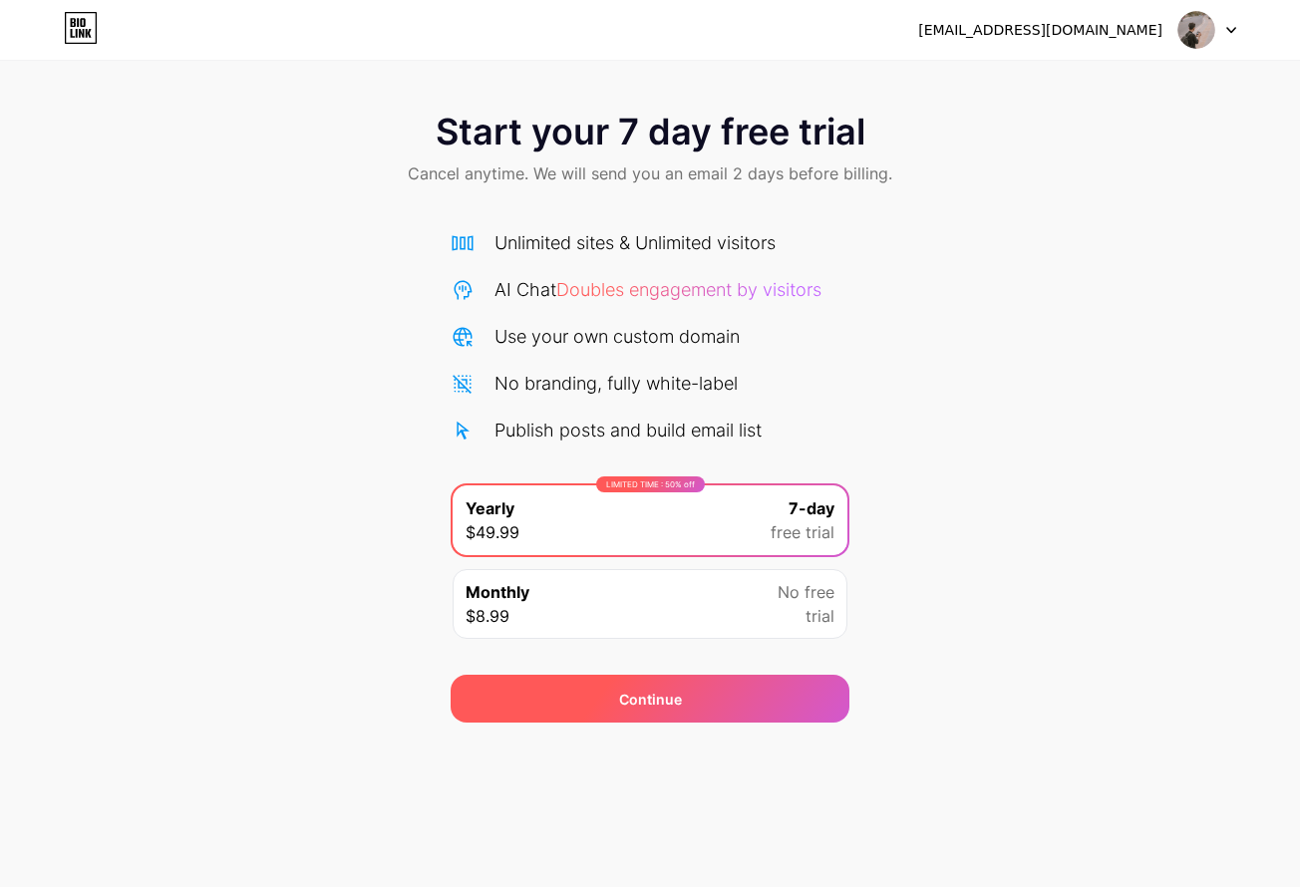
click at [679, 679] on div "Continue" at bounding box center [649, 699] width 399 height 48
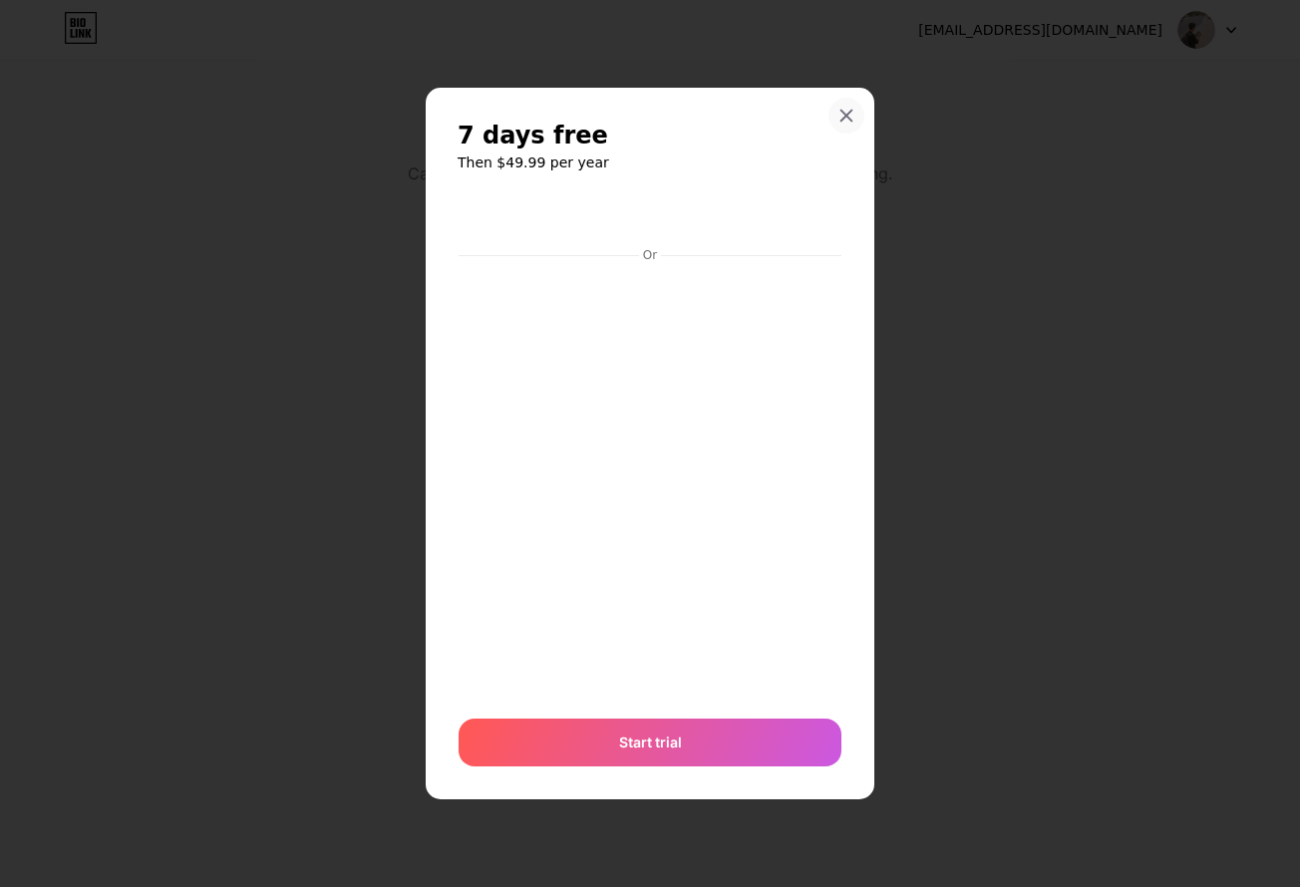
click at [849, 114] on icon at bounding box center [846, 116] width 11 height 11
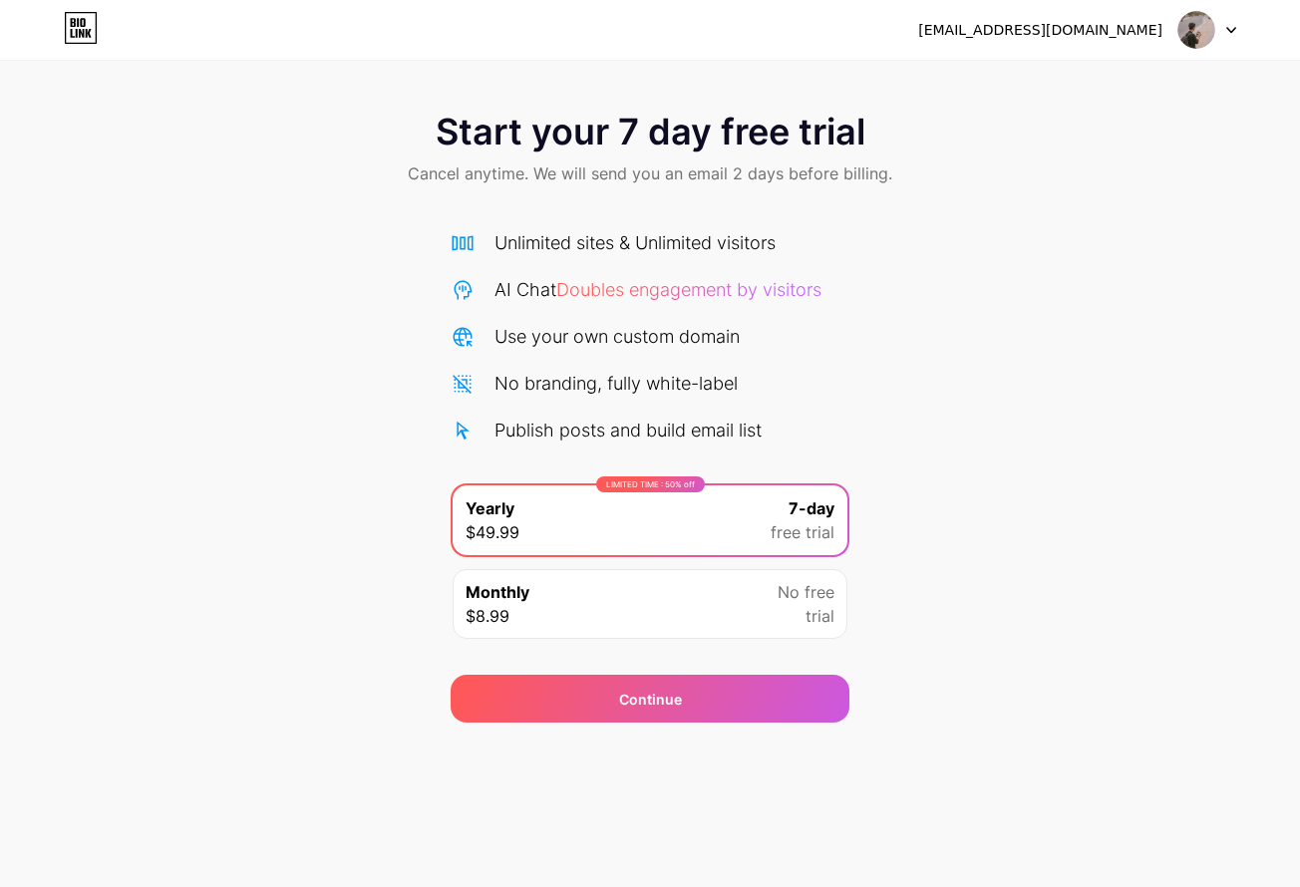
click at [1233, 24] on div at bounding box center [1207, 30] width 58 height 36
click at [1060, 30] on div "nhokquoc557@gmail.com" at bounding box center [1040, 30] width 244 height 21
click at [1061, 30] on div "nhokquoc557@gmail.com" at bounding box center [1040, 30] width 244 height 21
click at [1201, 40] on img at bounding box center [1196, 30] width 38 height 38
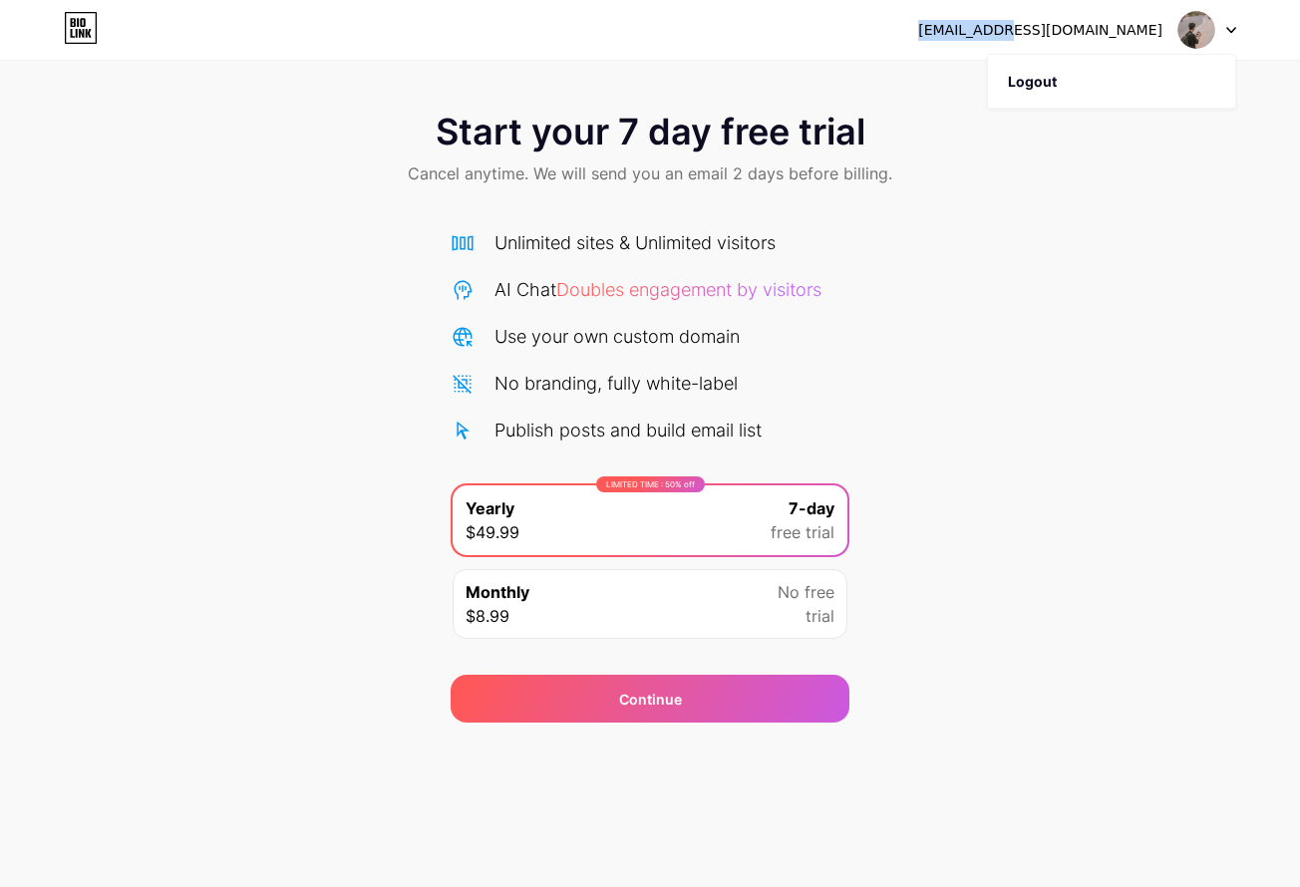
click at [1197, 28] on img at bounding box center [1196, 30] width 38 height 38
click at [762, 601] on div "Monthly $8.99 No free trial" at bounding box center [649, 604] width 395 height 70
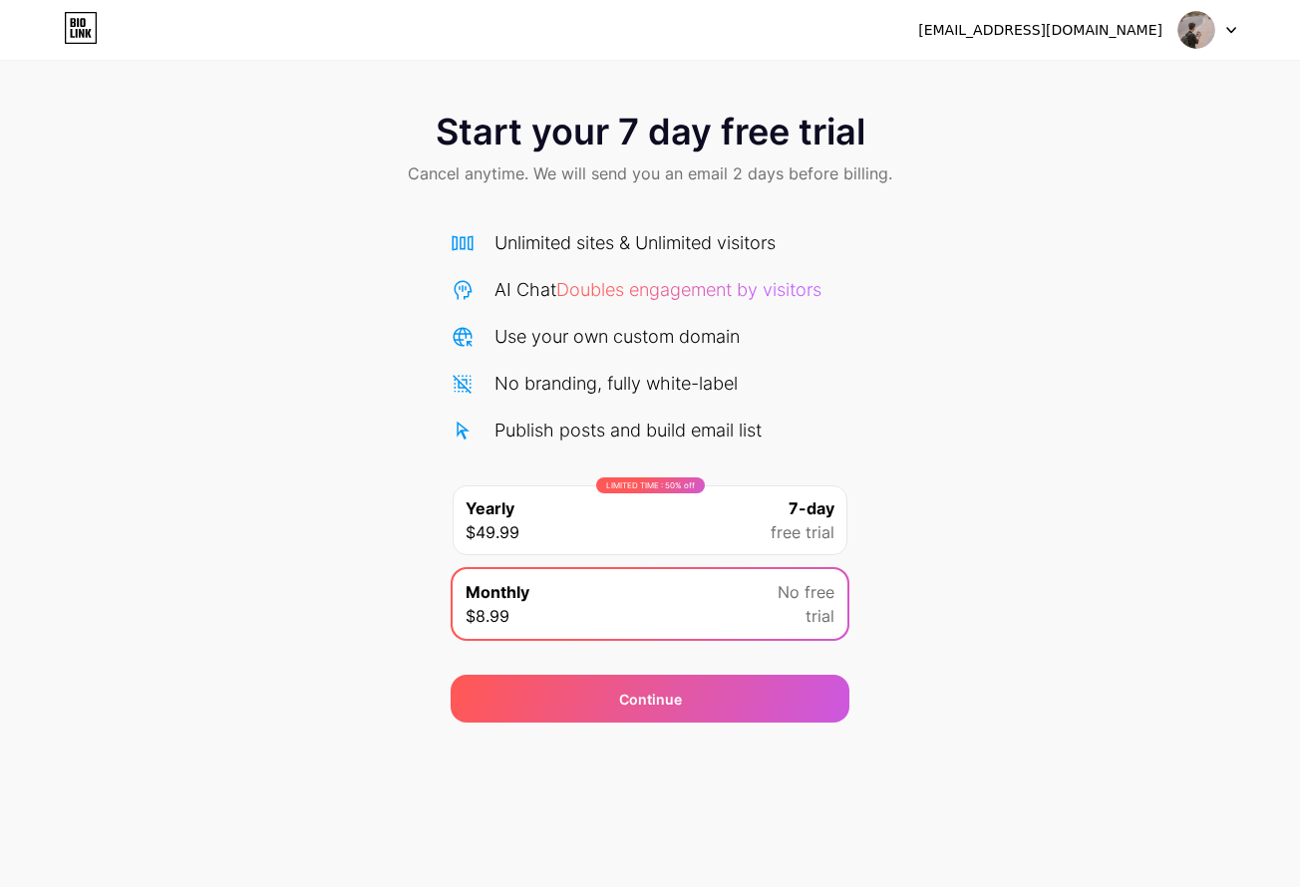
click at [771, 522] on span "free trial" at bounding box center [802, 532] width 64 height 24
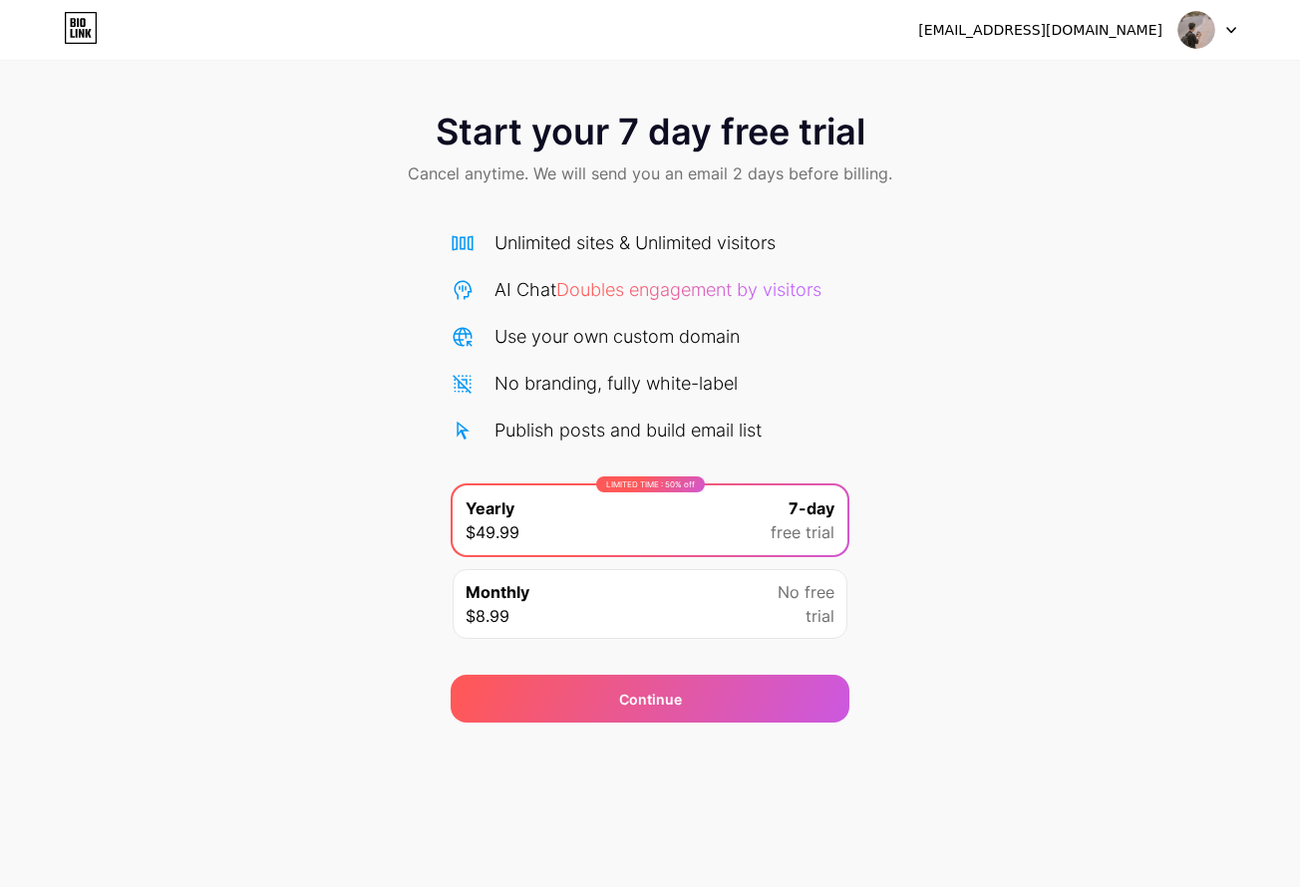
click at [778, 597] on span "No free" at bounding box center [805, 592] width 57 height 24
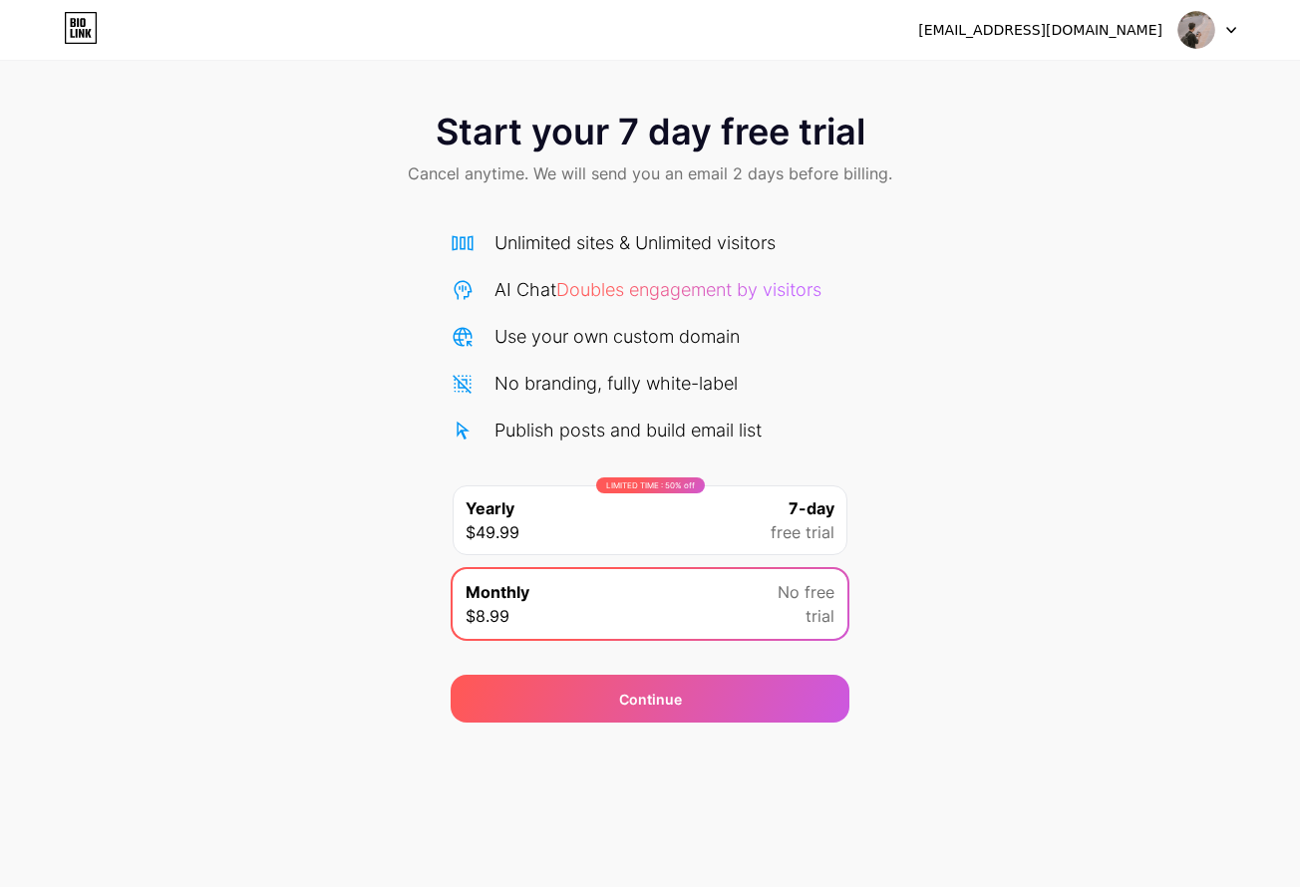
drag, startPoint x: 517, startPoint y: 216, endPoint x: 516, endPoint y: 235, distance: 19.0
click at [517, 227] on div "Unlimited sites & Unlimited visitors AI Chat Doubles engagement by visitors Use…" at bounding box center [649, 429] width 399 height 441
click at [518, 242] on div "Unlimited sites & Unlimited visitors" at bounding box center [634, 242] width 281 height 27
click at [518, 243] on div "Unlimited sites & Unlimited visitors" at bounding box center [634, 242] width 281 height 27
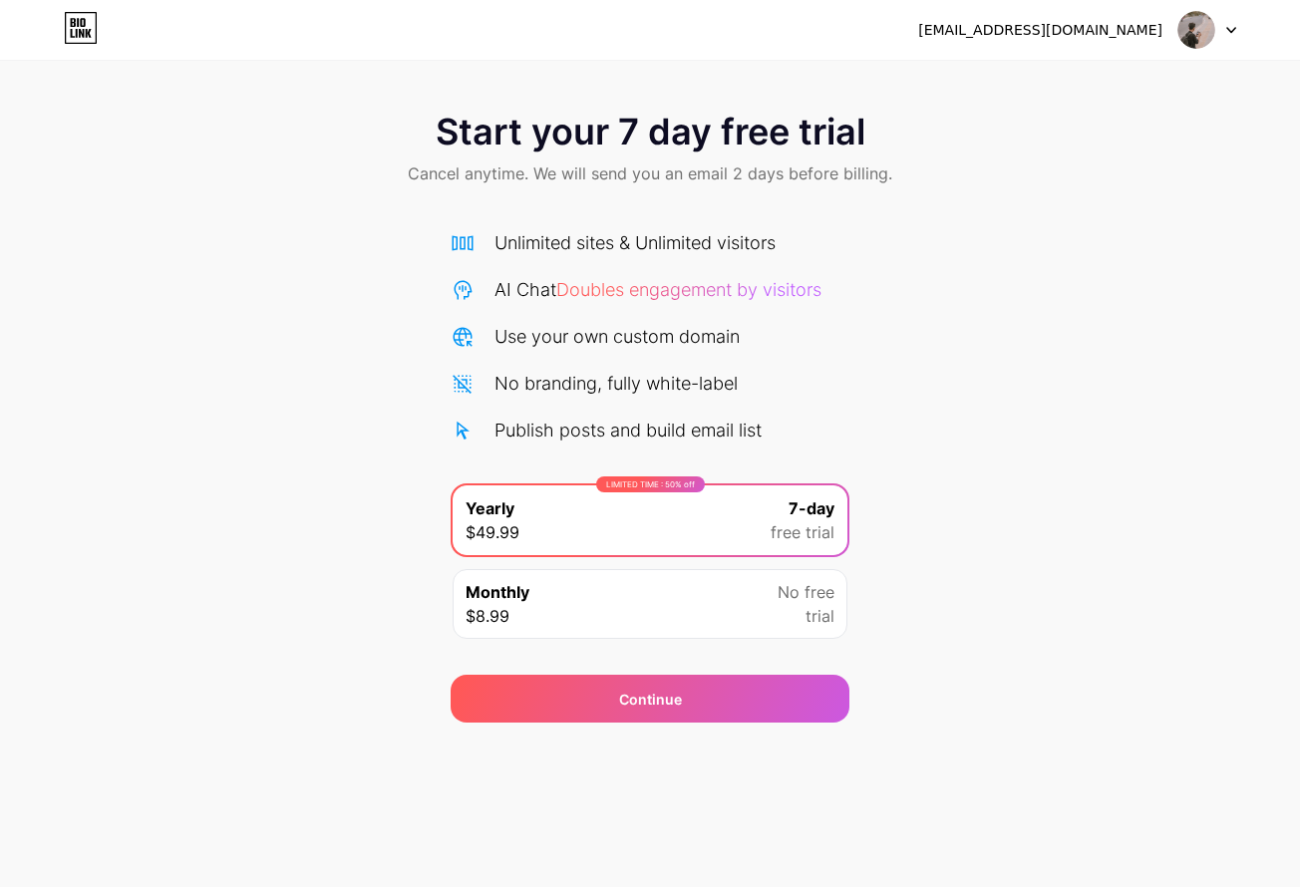
click at [1231, 32] on icon at bounding box center [1231, 30] width 8 height 5
click at [1036, 85] on li "Logout" at bounding box center [1111, 82] width 247 height 54
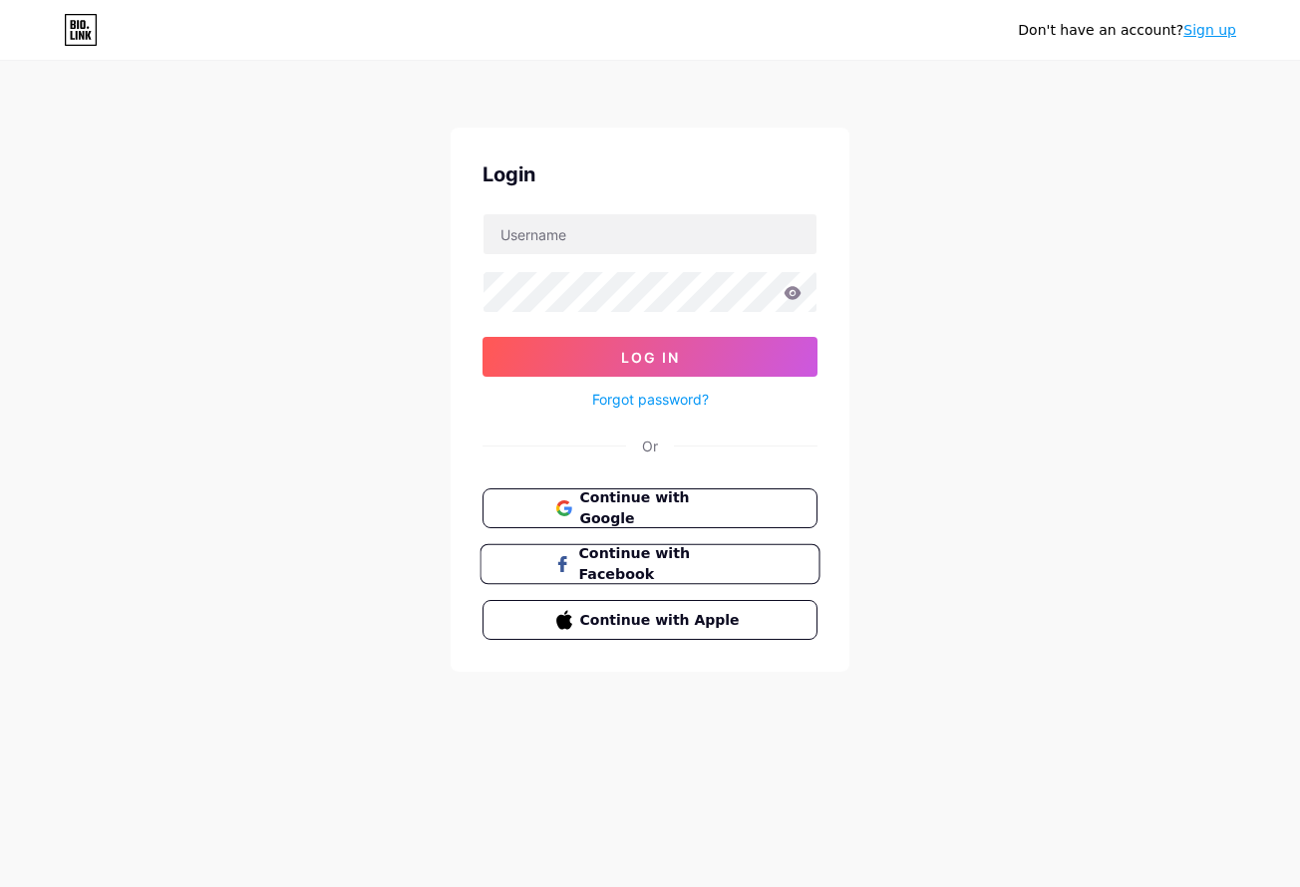
click at [629, 556] on span "Continue with Facebook" at bounding box center [661, 564] width 166 height 43
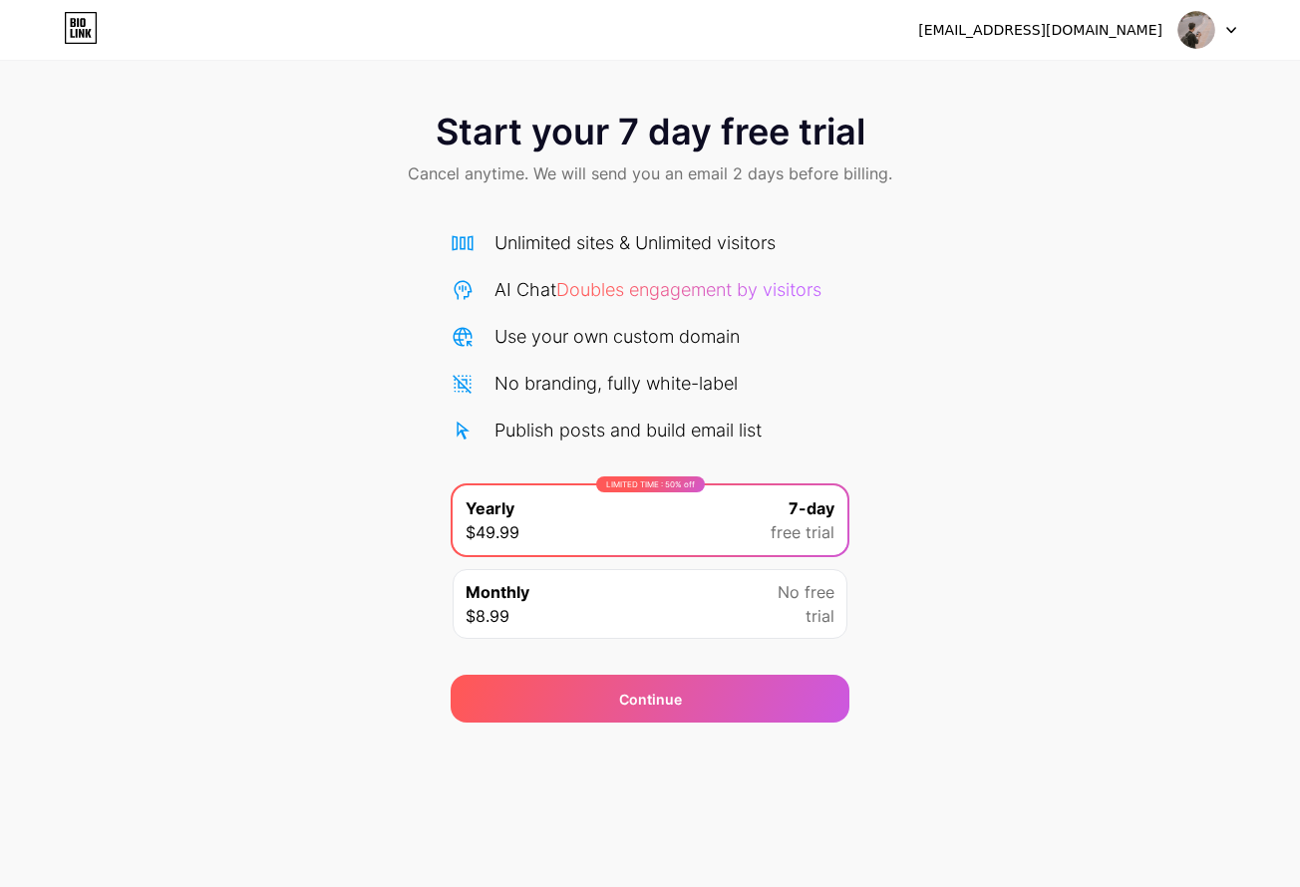
click at [602, 289] on span "Doubles engagement by visitors" at bounding box center [688, 289] width 265 height 21
click at [581, 240] on div "Unlimited sites & Unlimited visitors" at bounding box center [634, 242] width 281 height 27
click at [708, 604] on div "Monthly $8.99 No free trial" at bounding box center [649, 604] width 395 height 70
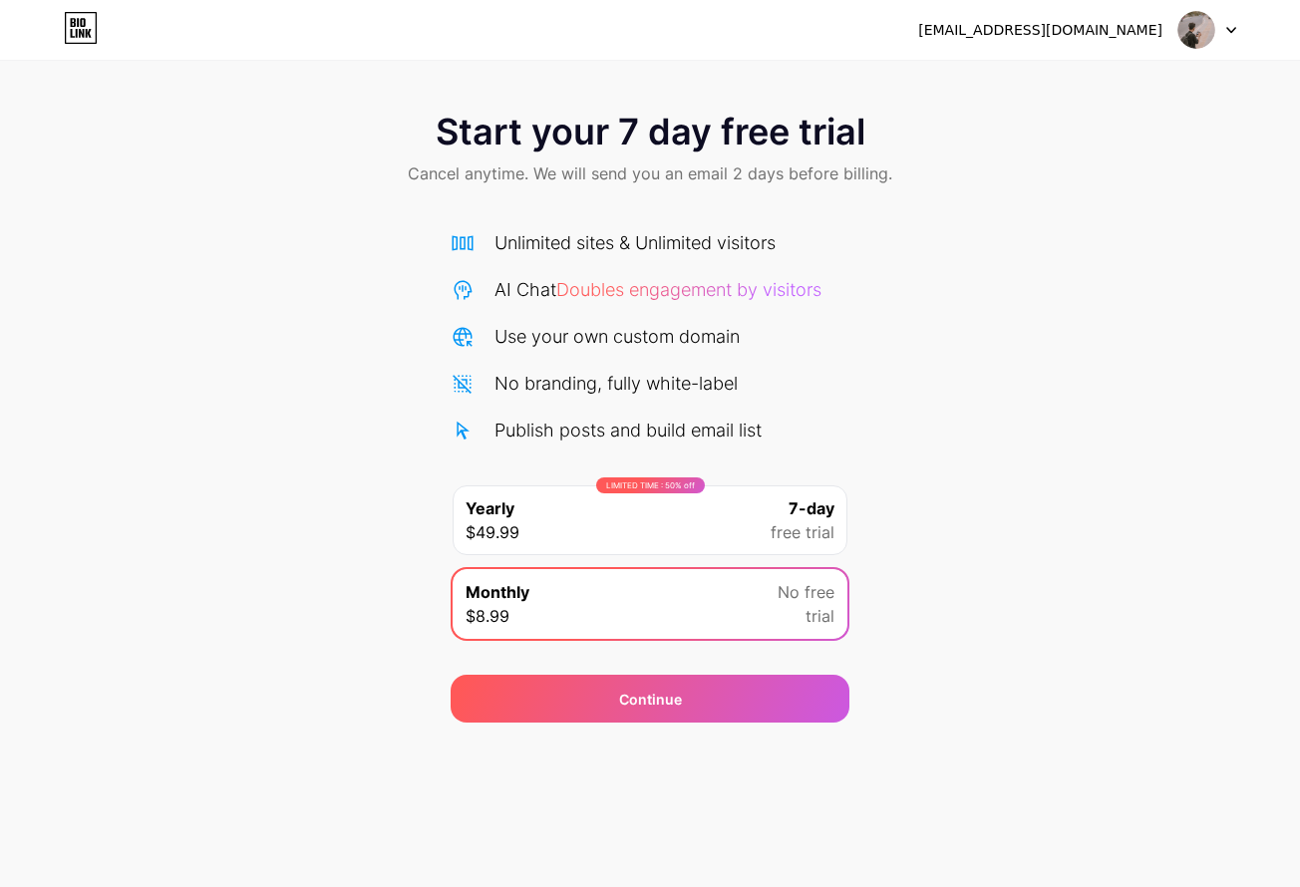
click at [705, 530] on div "LIMITED TIME : 50% off Yearly $49.99 7-day free trial" at bounding box center [649, 520] width 395 height 70
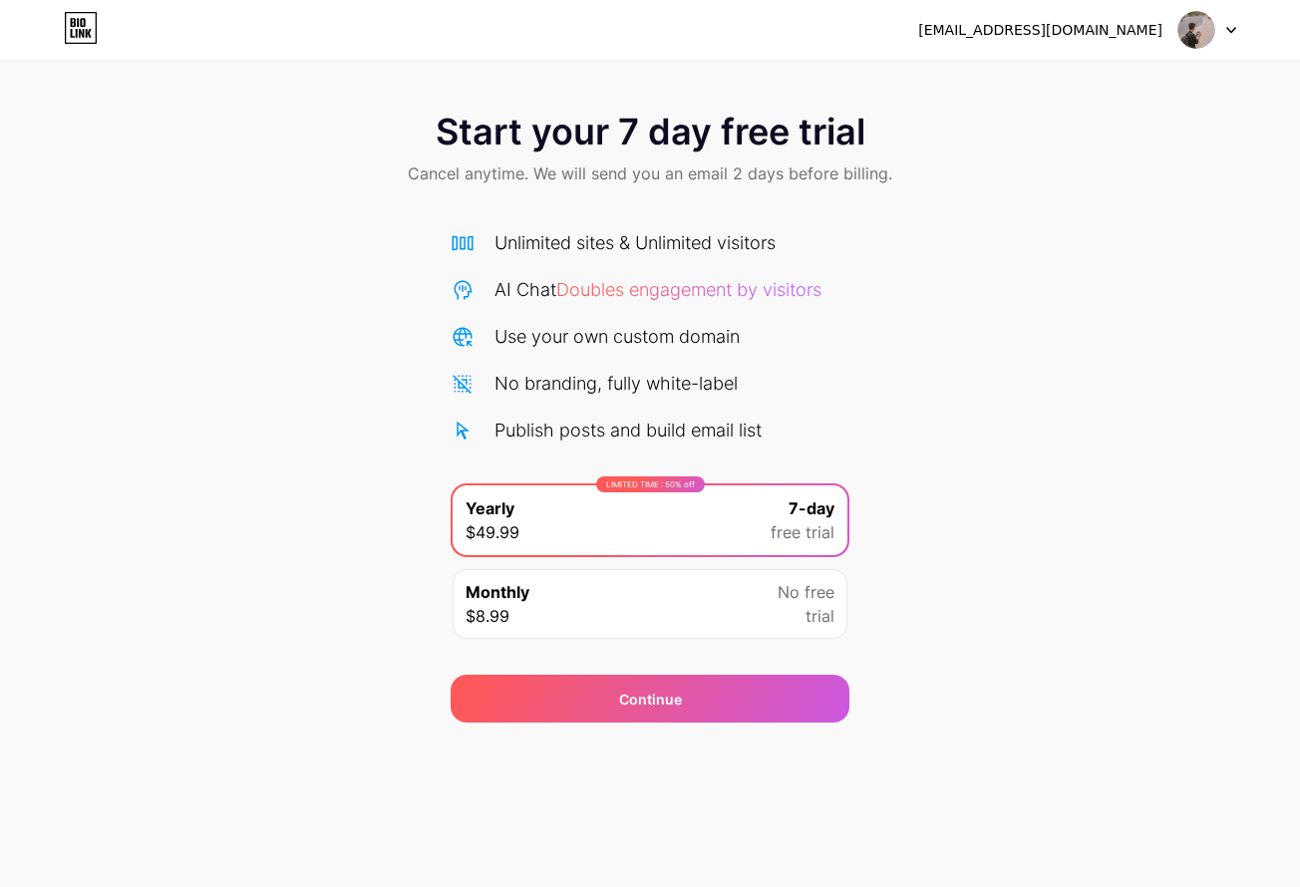
click at [699, 612] on div "Monthly $8.99 No free trial" at bounding box center [649, 604] width 395 height 70
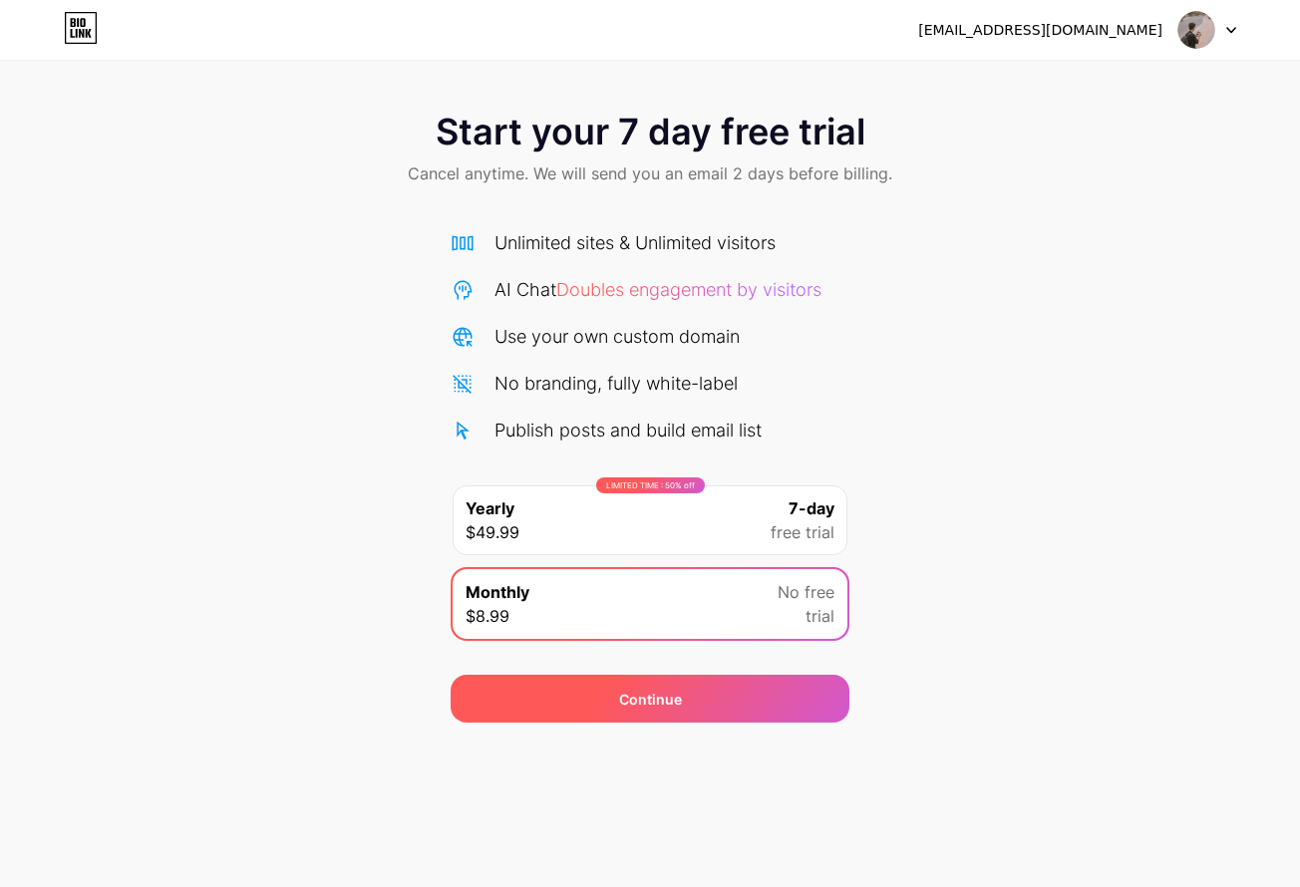
click at [677, 701] on div "Continue" at bounding box center [650, 699] width 63 height 21
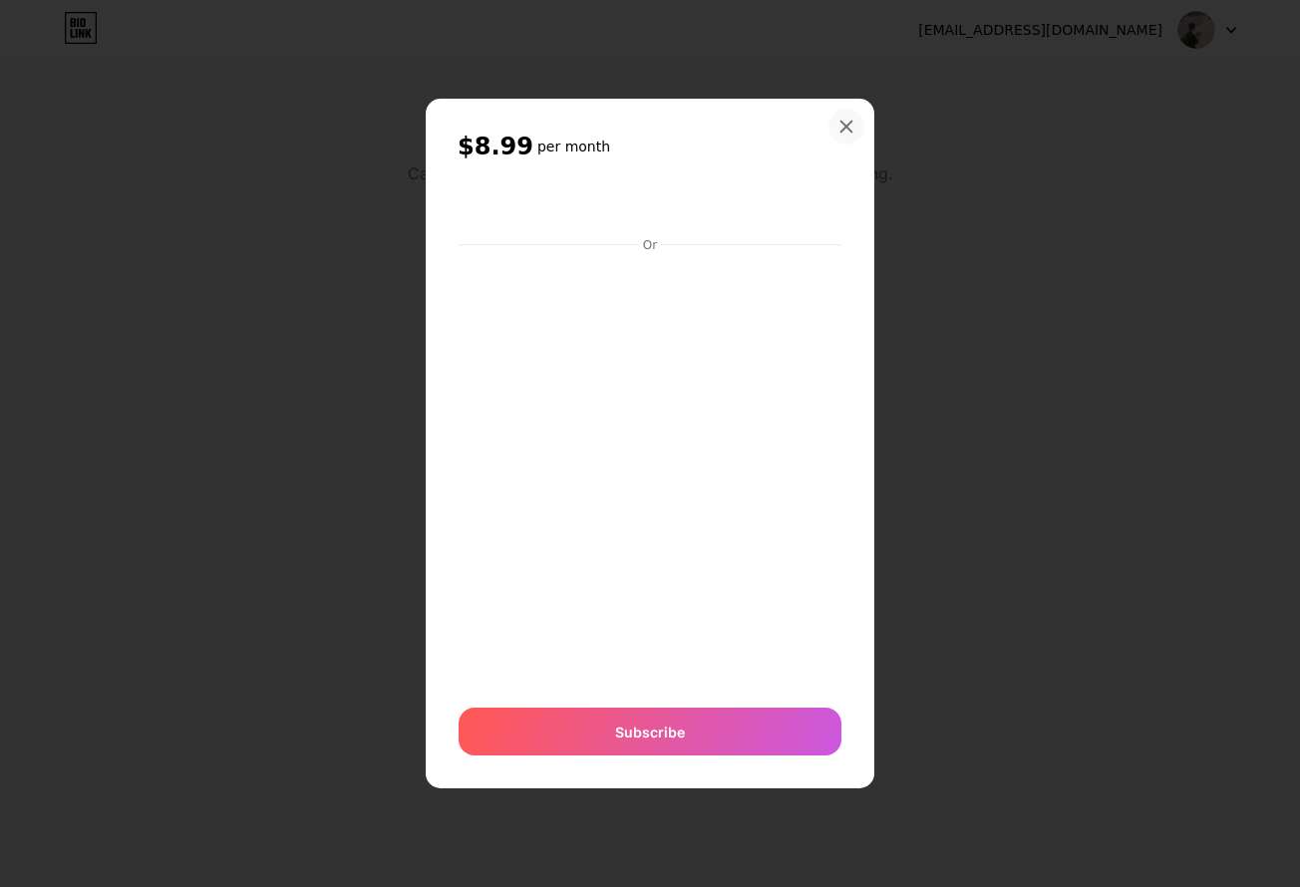
click at [846, 122] on icon at bounding box center [846, 127] width 16 height 16
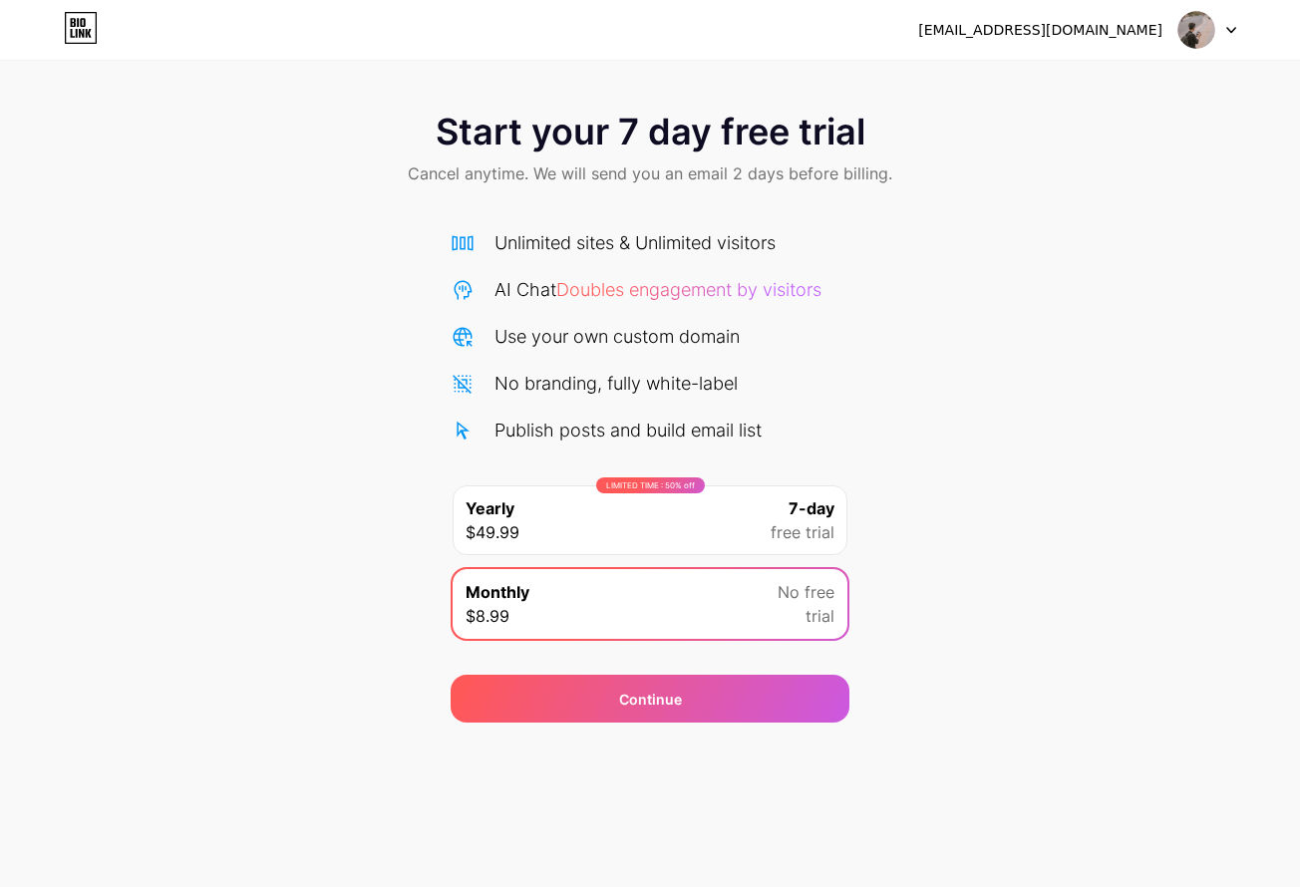
click at [738, 509] on div "LIMITED TIME : 50% off Yearly $49.99 7-day free trial" at bounding box center [649, 520] width 395 height 70
